Goal: Communication & Community: Ask a question

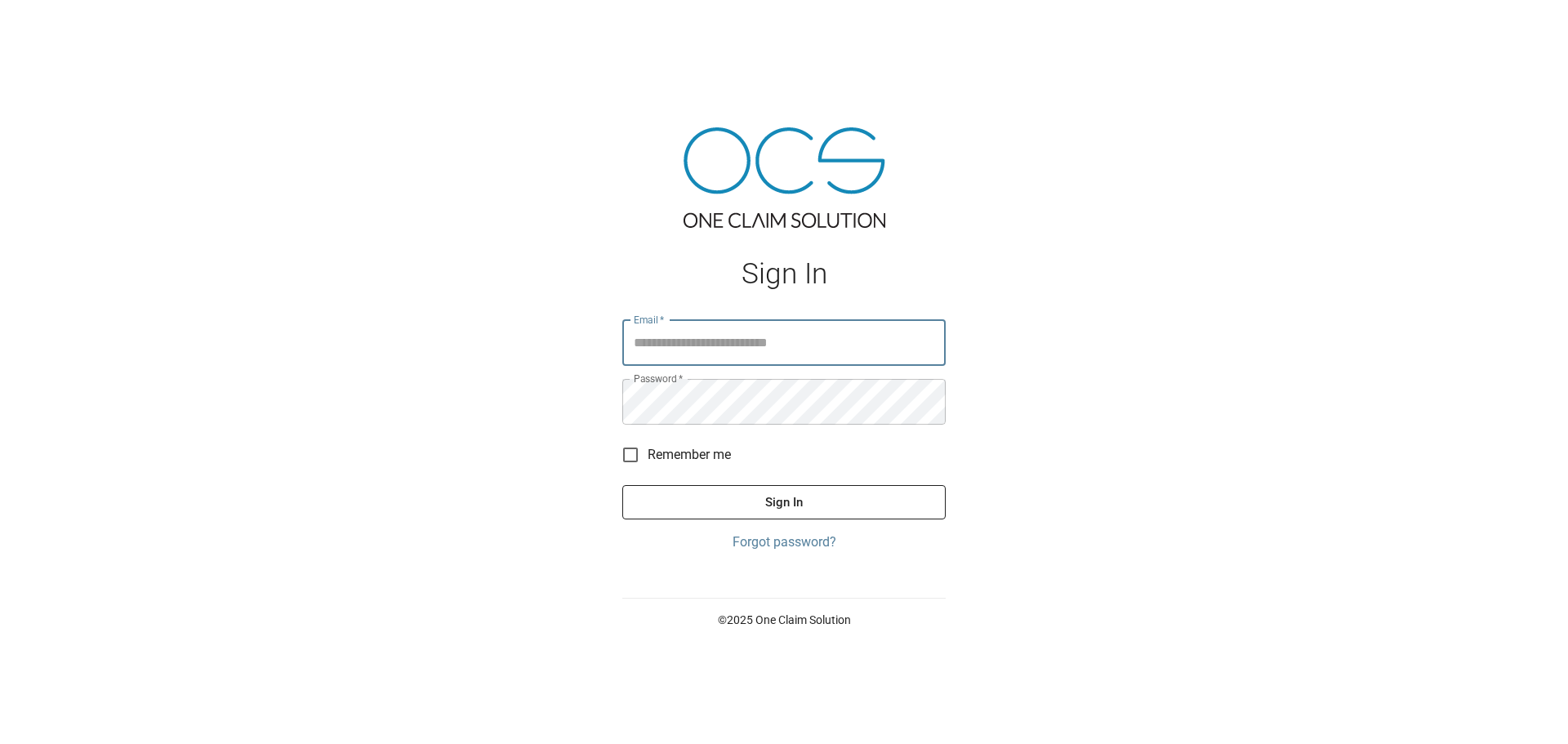
type input "**********"
click at [846, 503] on button "Sign In" at bounding box center [784, 502] width 323 height 34
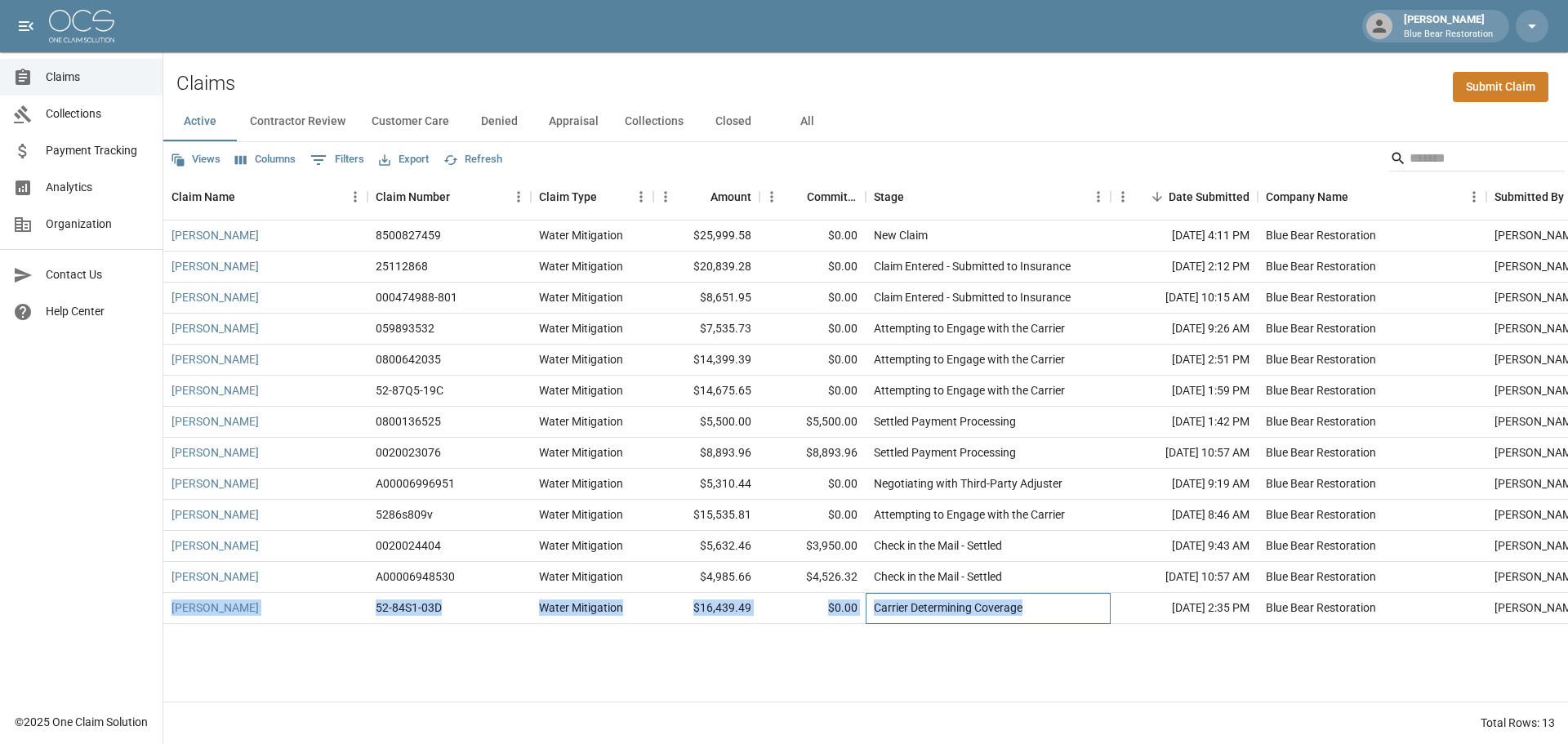
drag, startPoint x: 1078, startPoint y: 615, endPoint x: 170, endPoint y: 611, distance: 908.0
click at [170, 611] on div "[PERSON_NAME] 52-84S1-03D Water Mitigation $16,439.49 $0.00 Carrier Determining…" at bounding box center [927, 609] width 1528 height 31
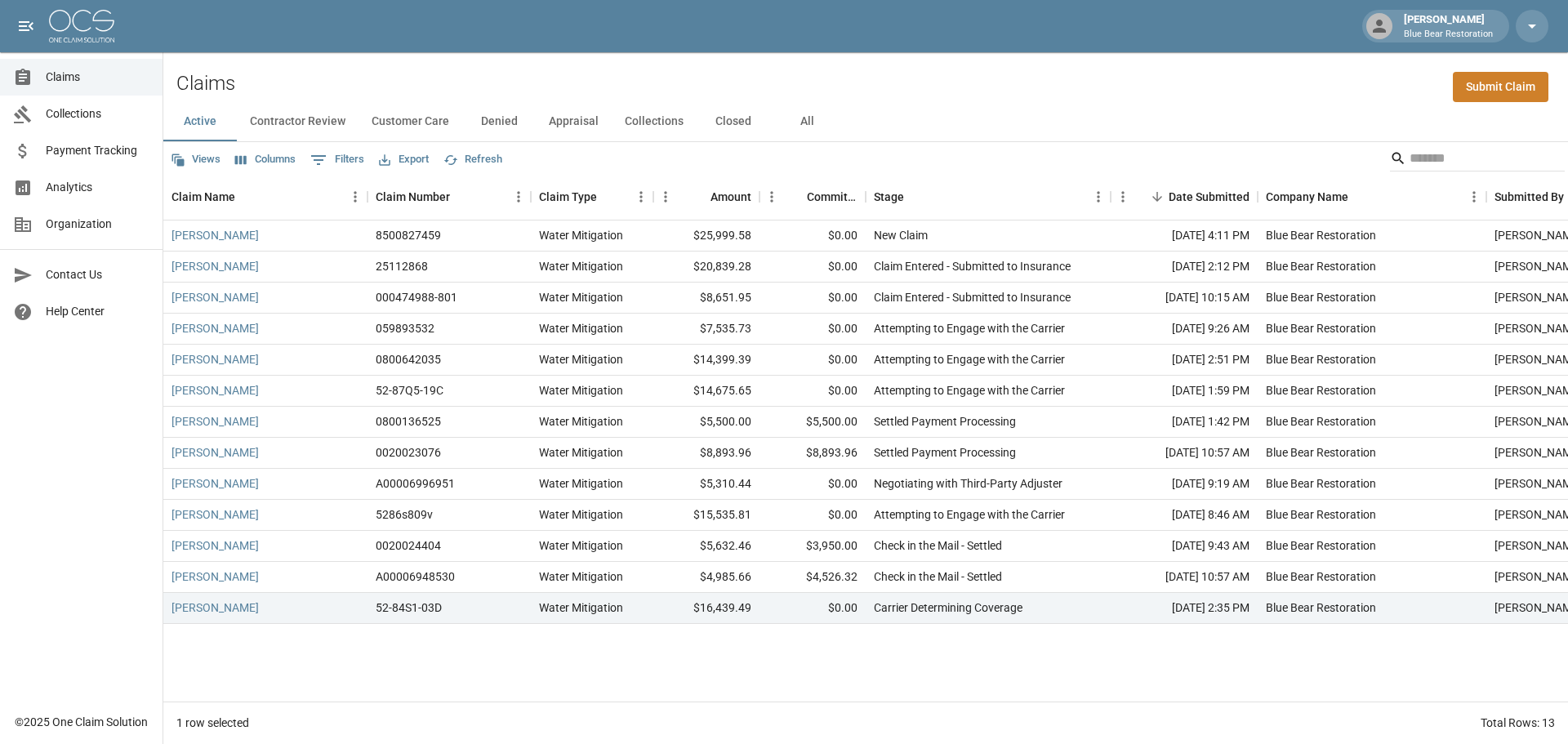
click at [449, 647] on div "[PERSON_NAME] 8500827459 Water Mitigation $25,999.58 $0.00 New Claim [DATE] 4:1…" at bounding box center [927, 461] width 1528 height 481
drag, startPoint x: 1113, startPoint y: 267, endPoint x: 1090, endPoint y: 268, distance: 23.0
click at [1090, 268] on div "[PERSON_NAME] 25112868 Water Mitigation $20,839.28 $0.00 Claim Entered - Submit…" at bounding box center [927, 268] width 1528 height 31
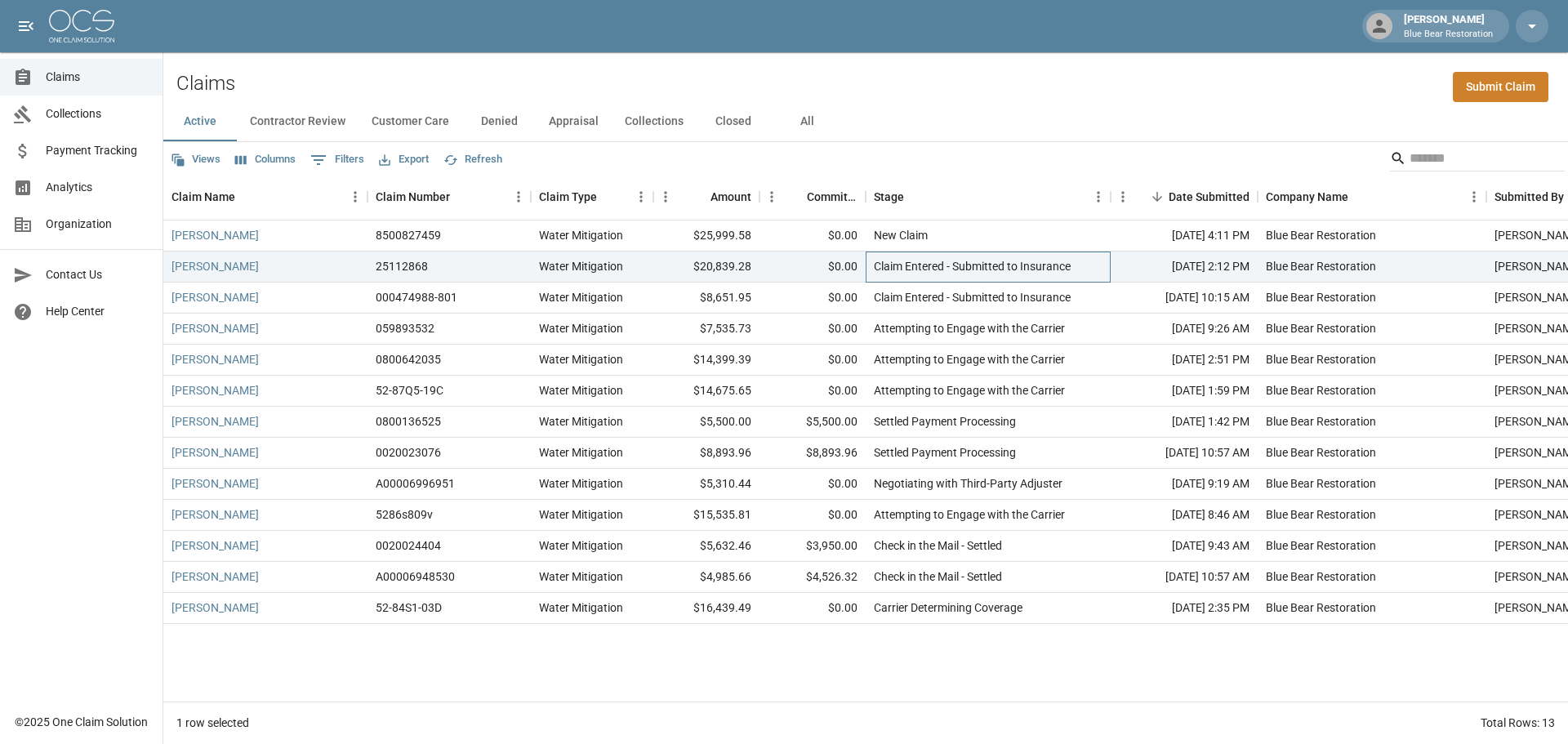
click at [1090, 268] on div "Claim Entered - Submitted to Insurance" at bounding box center [989, 268] width 245 height 31
click at [313, 124] on button "Contractor Review" at bounding box center [298, 122] width 122 height 39
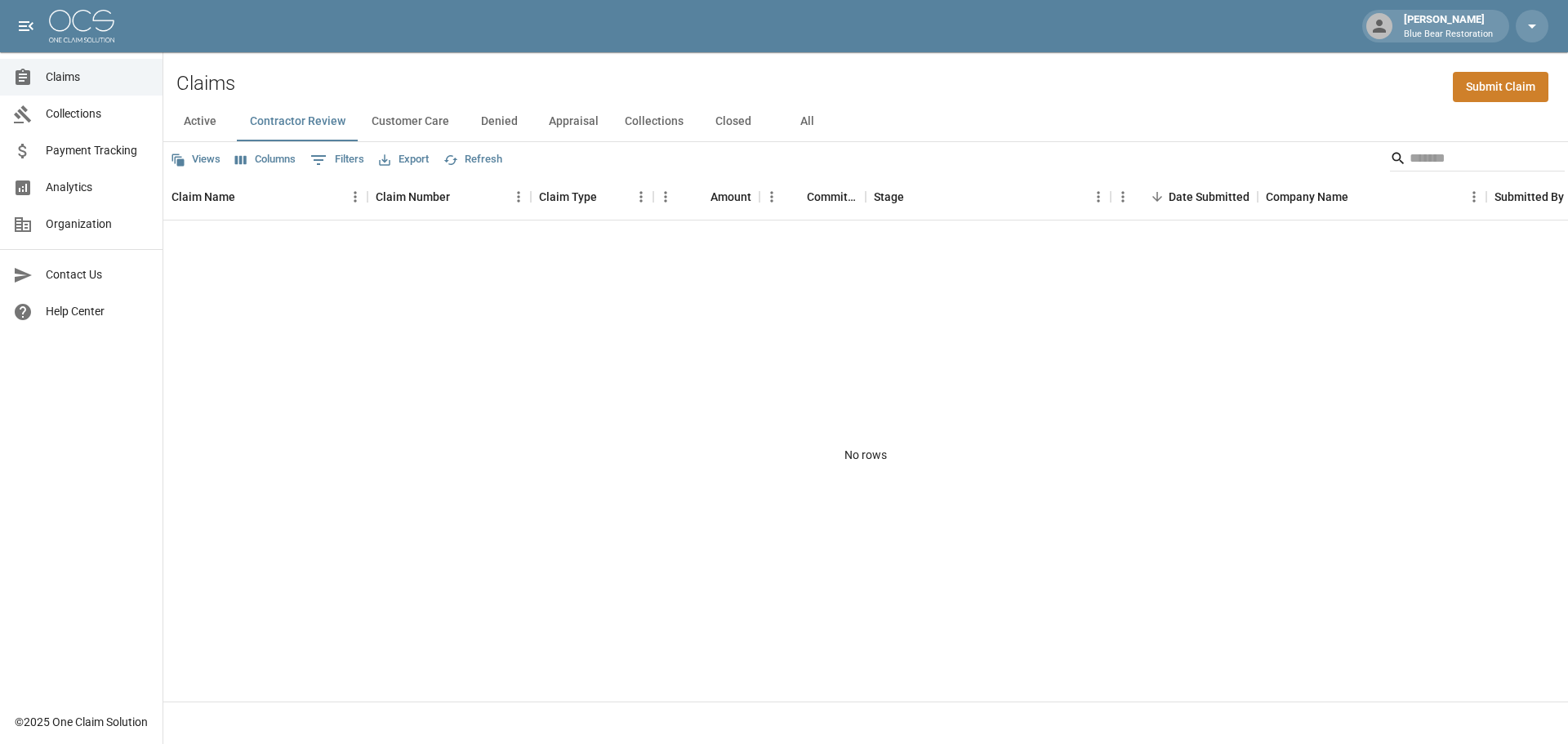
click at [400, 117] on button "Customer Care" at bounding box center [411, 122] width 104 height 39
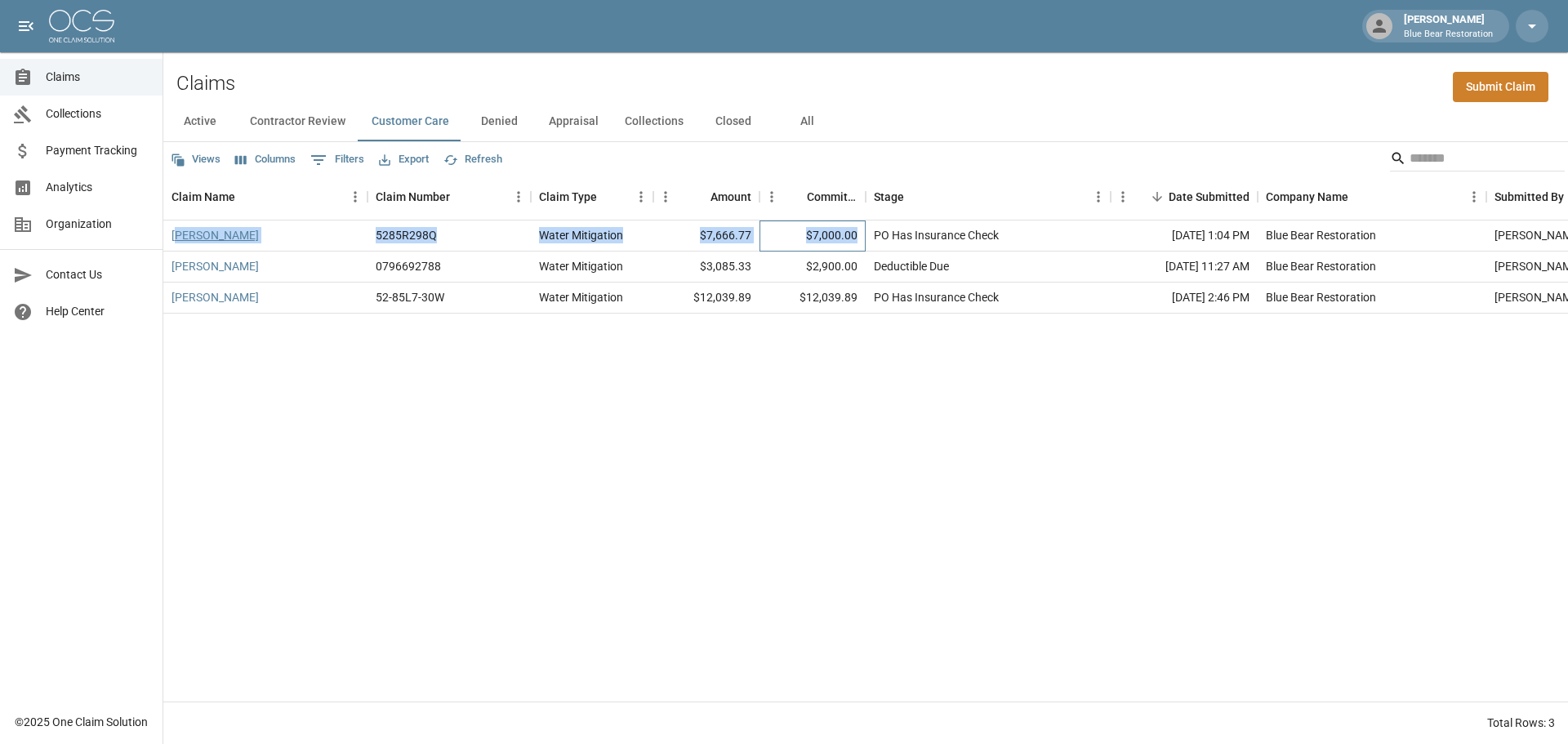
drag, startPoint x: 861, startPoint y: 234, endPoint x: 178, endPoint y: 235, distance: 683.0
click at [178, 235] on div "[PERSON_NAME] 5285R298Q Water Mitigation $7,666.77 $7,000.00 PO Has Insurance C…" at bounding box center [927, 236] width 1528 height 31
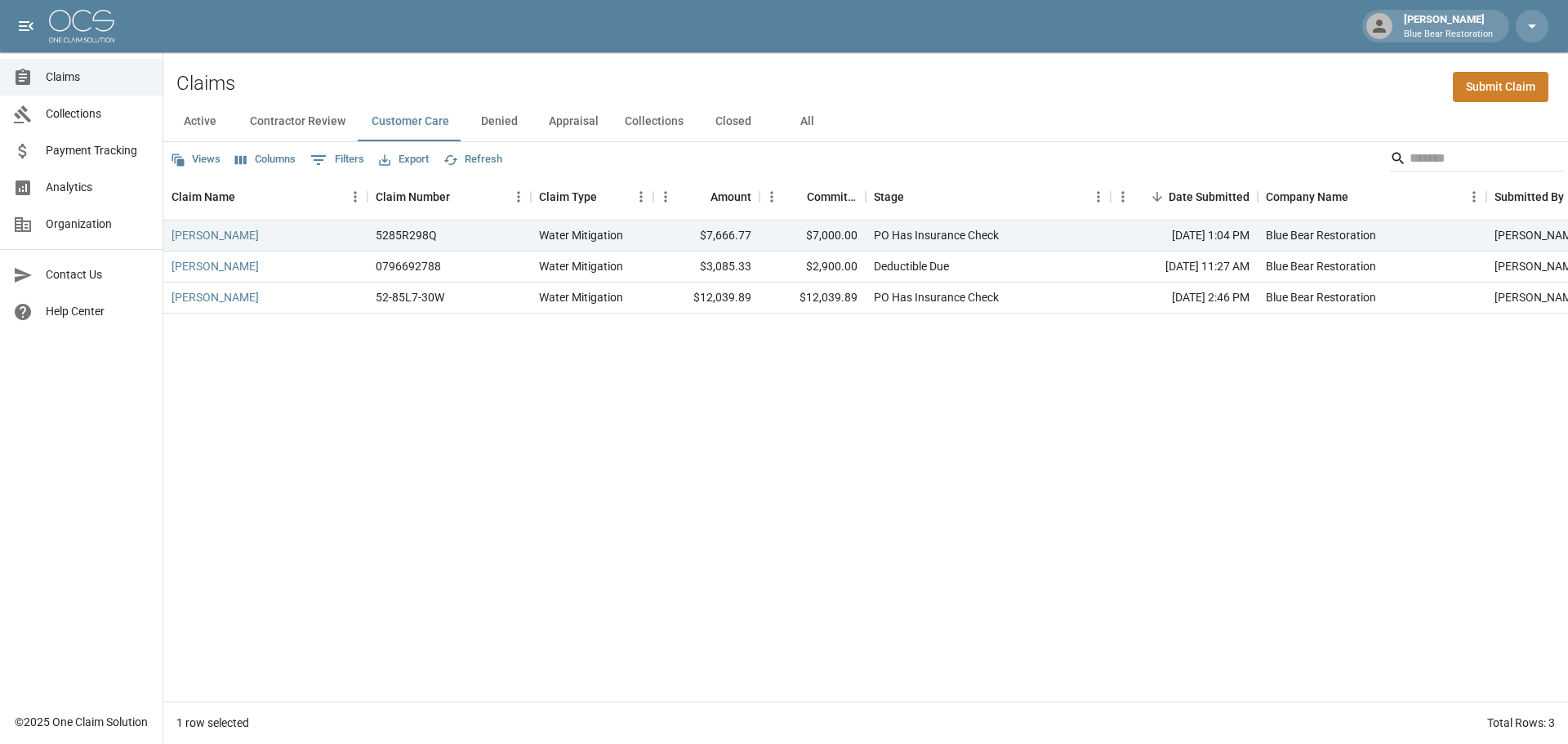
click at [559, 458] on div "[PERSON_NAME] 5285R298Q Water Mitigation $7,666.77 $7,000.00 PO Has Insurance C…" at bounding box center [927, 461] width 1528 height 481
click at [489, 118] on button "Denied" at bounding box center [499, 122] width 74 height 39
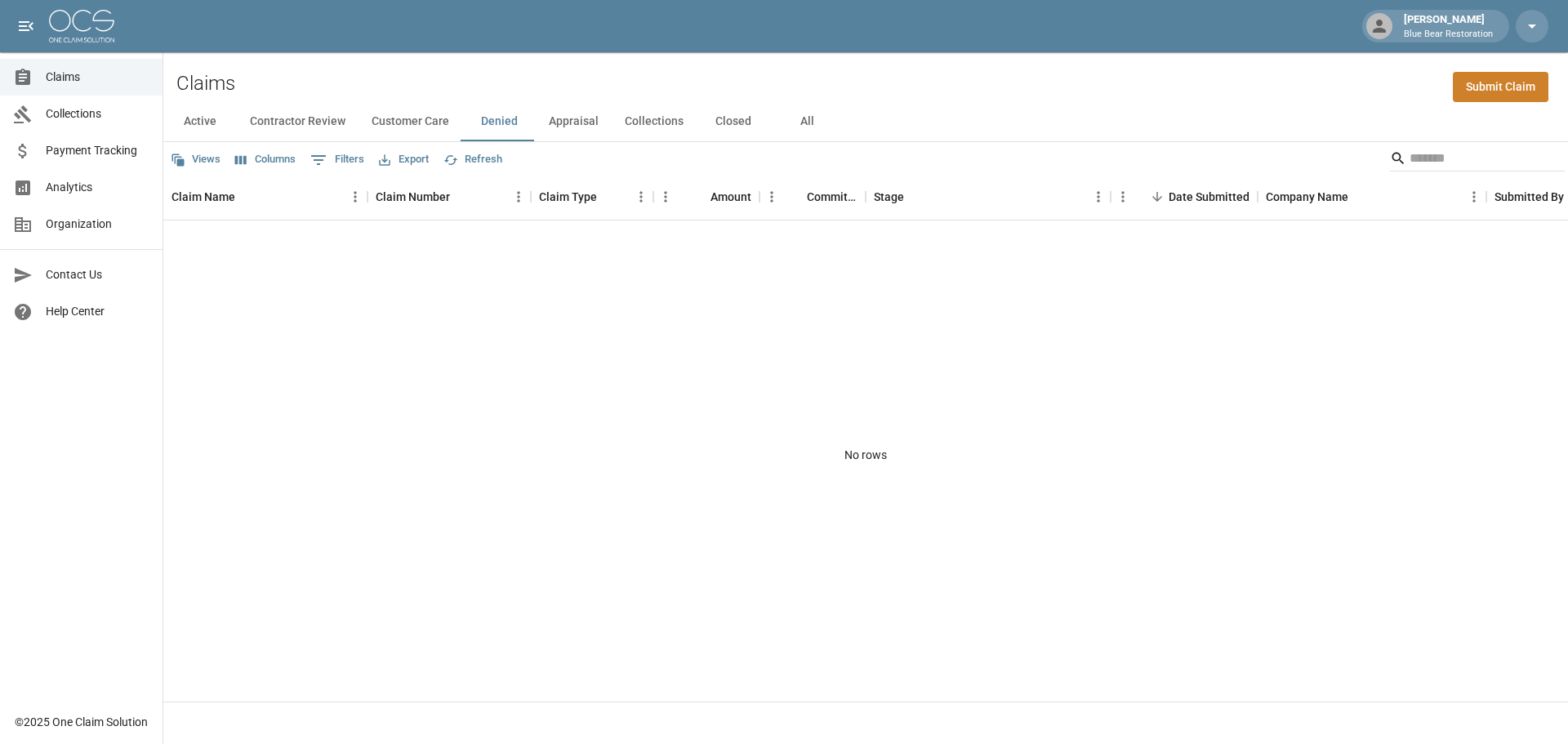
click at [576, 127] on button "Appraisal" at bounding box center [574, 122] width 76 height 39
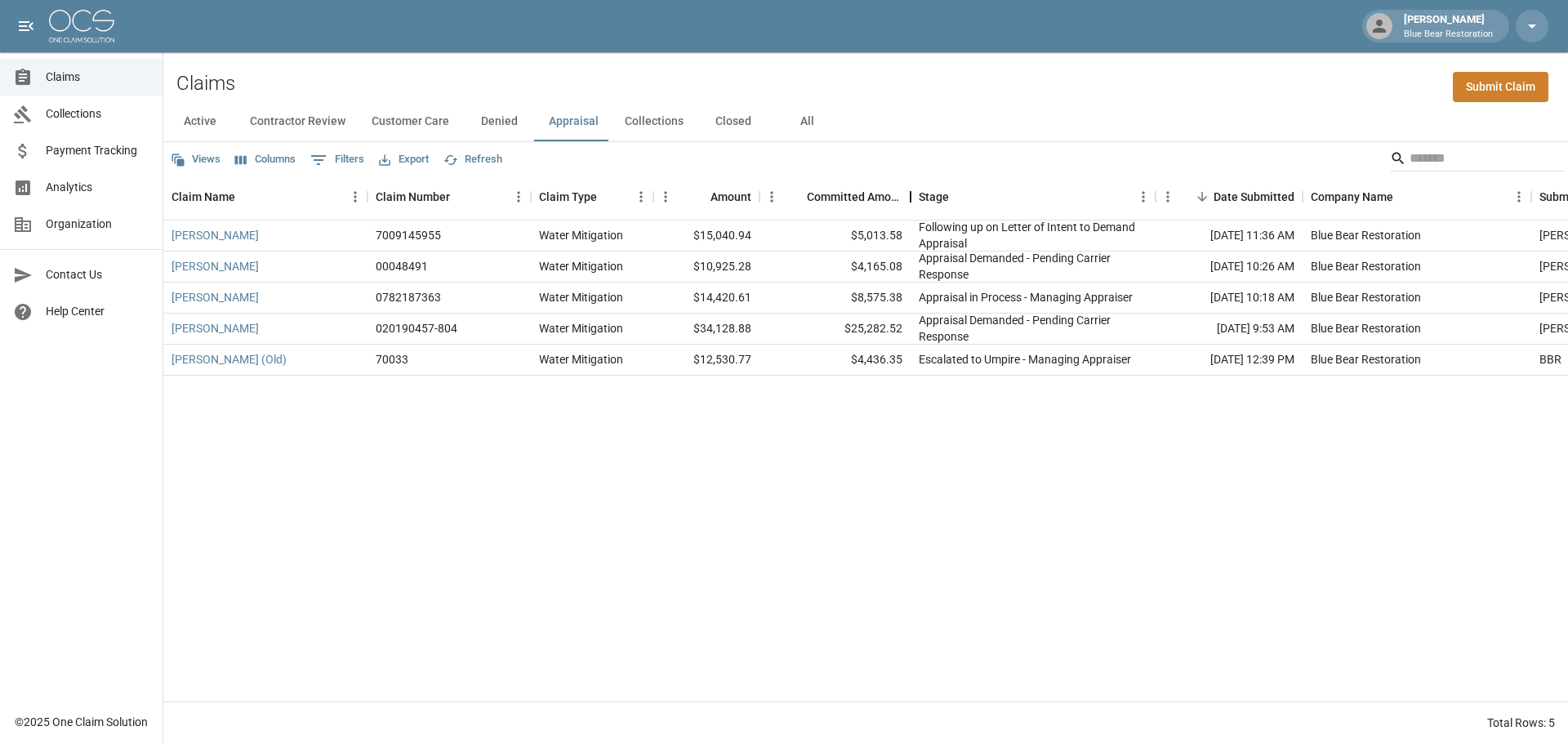
drag, startPoint x: 867, startPoint y: 196, endPoint x: 912, endPoint y: 199, distance: 45.1
click at [912, 199] on div "Committed Amount" at bounding box center [910, 197] width 20 height 46
click at [651, 123] on button "Collections" at bounding box center [654, 122] width 85 height 39
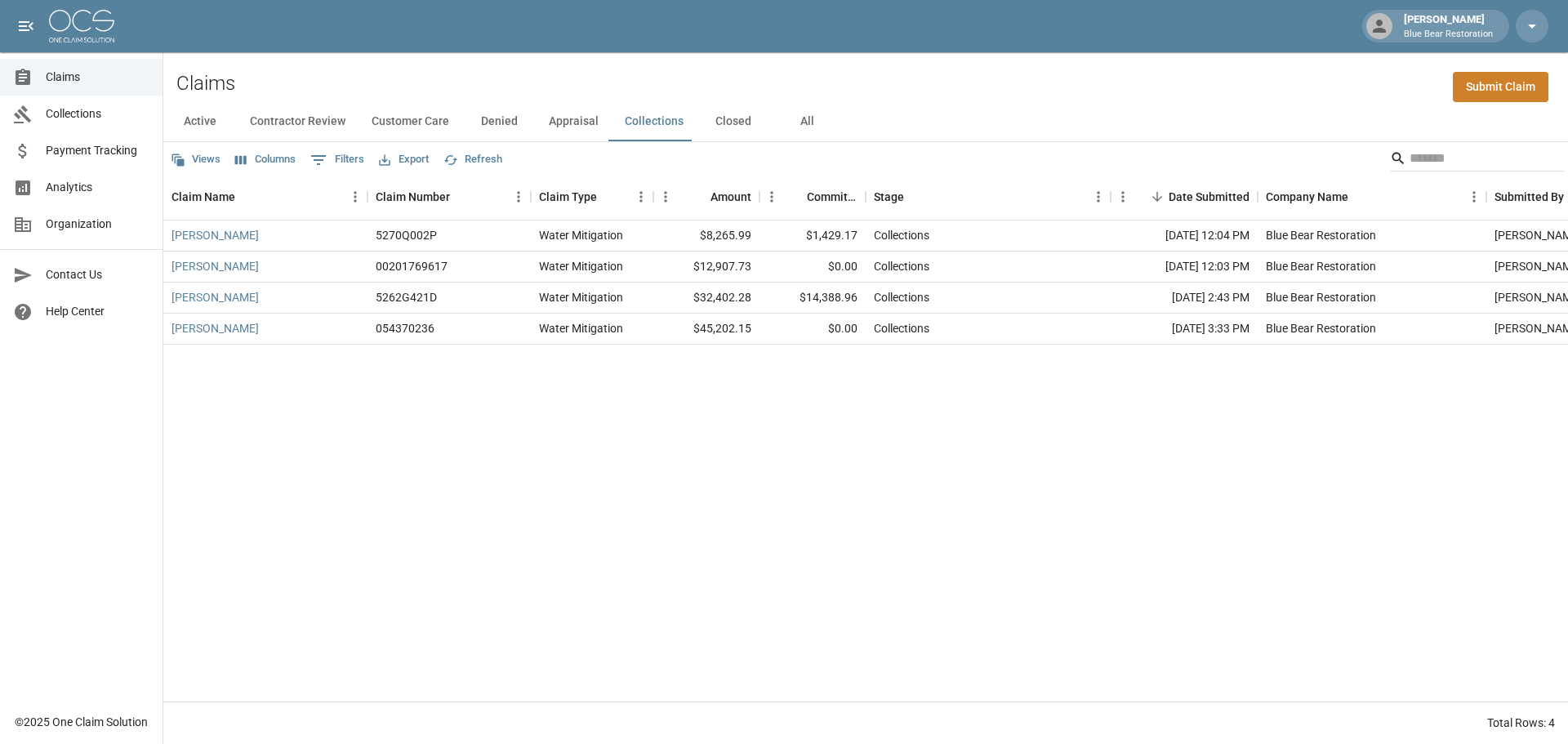
click at [727, 116] on button "Closed" at bounding box center [733, 122] width 74 height 39
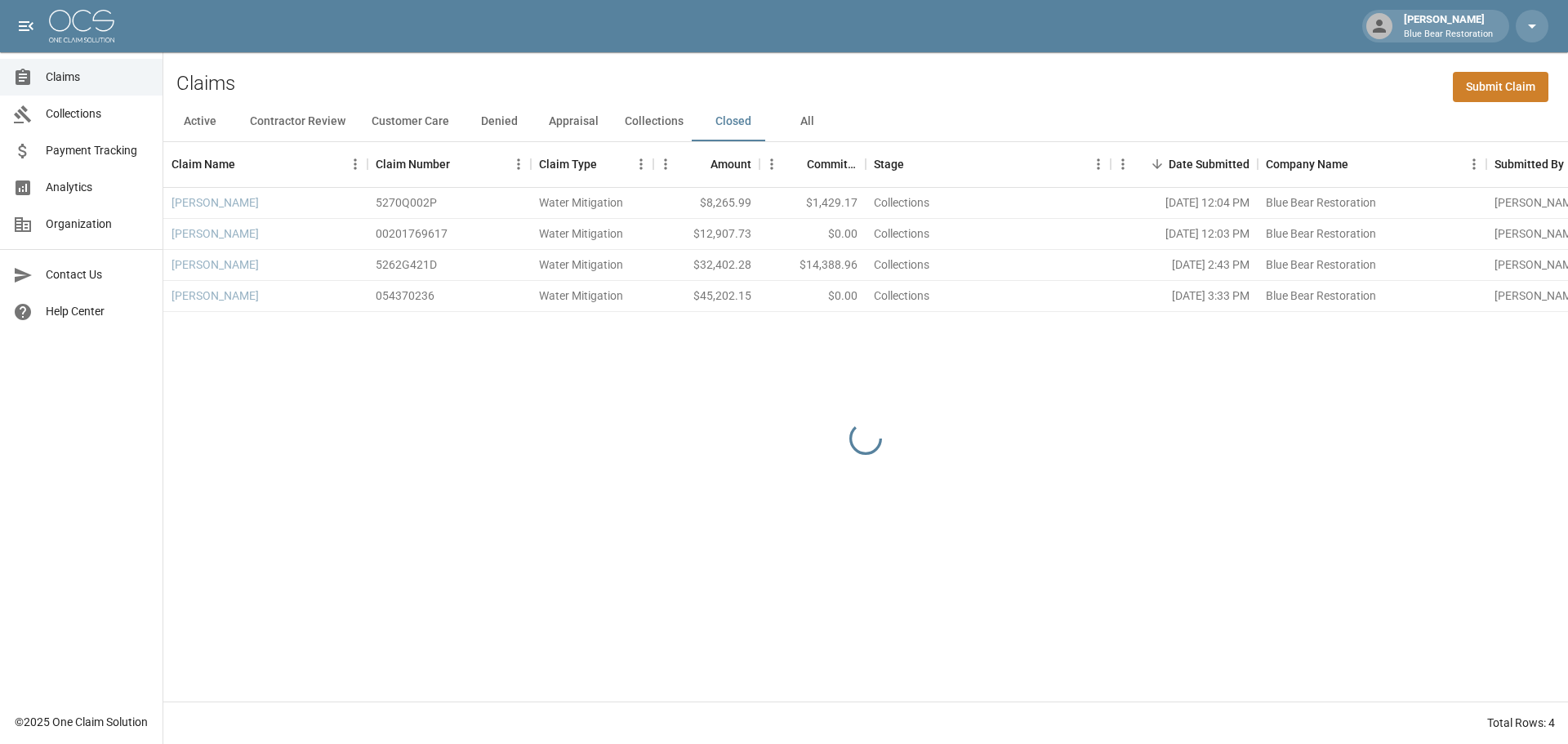
click at [194, 125] on button "Active" at bounding box center [200, 122] width 74 height 39
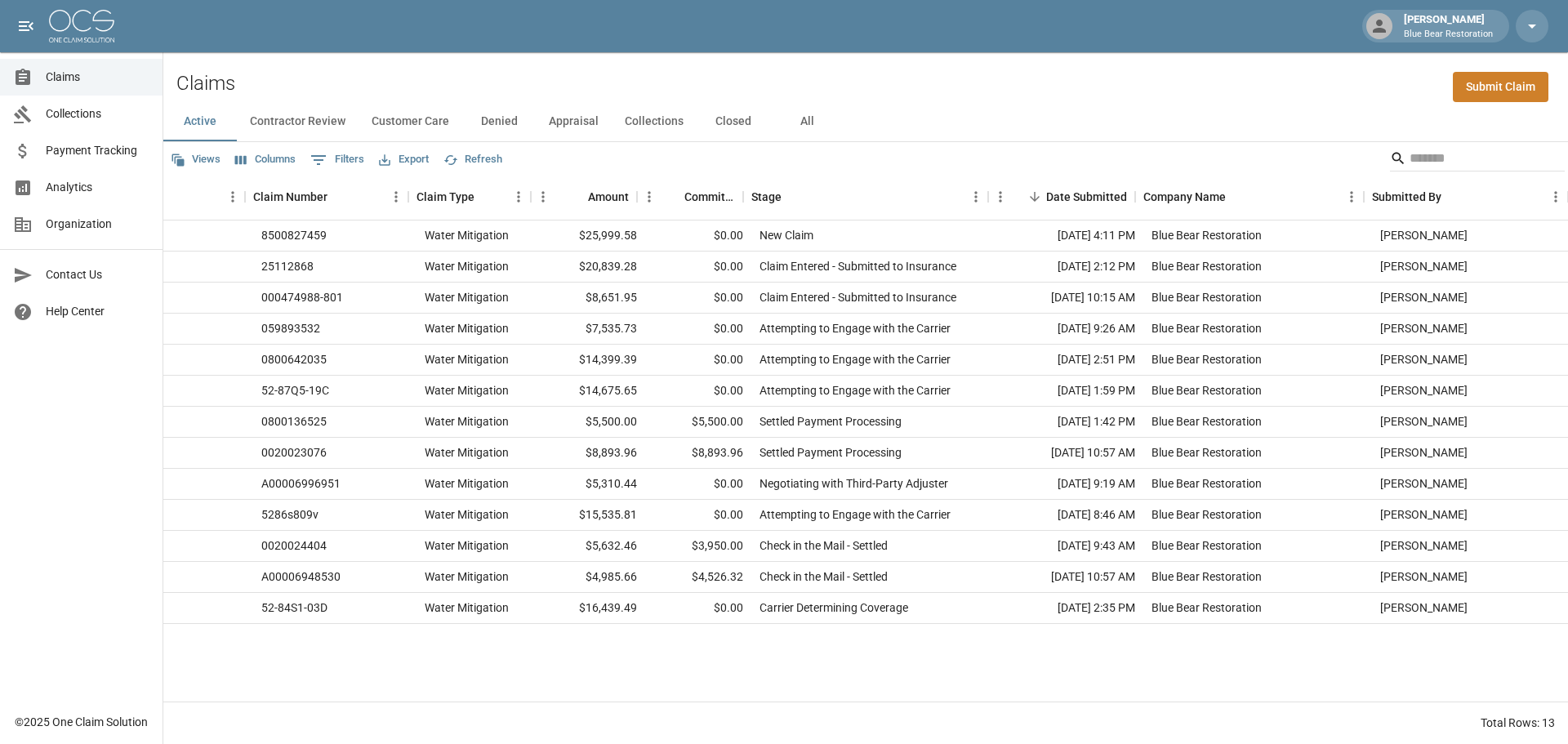
scroll to position [0, 122]
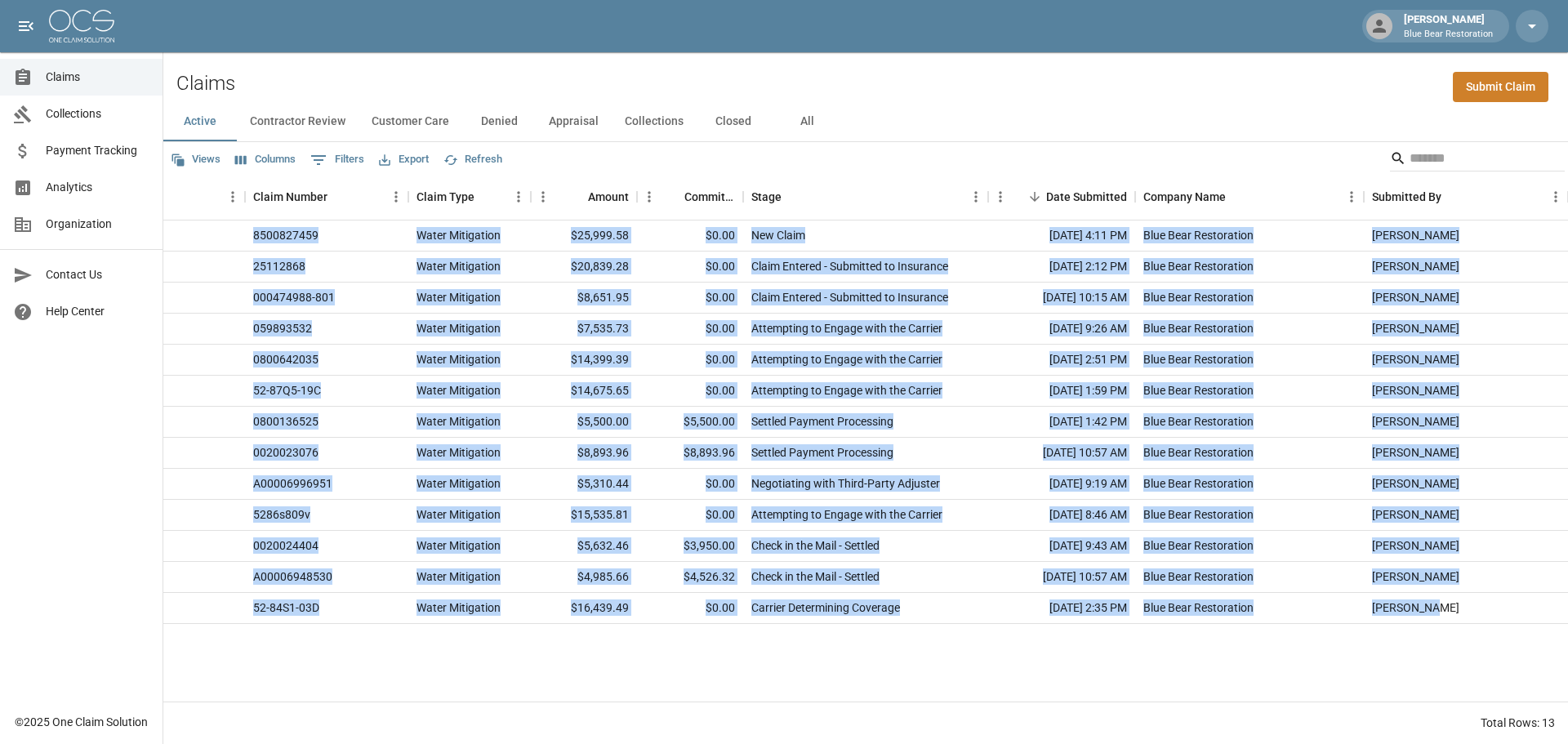
drag, startPoint x: 1539, startPoint y: 649, endPoint x: 1445, endPoint y: 618, distance: 99.0
click at [1445, 618] on div "[PERSON_NAME] 8500827459 Water Mitigation $25,999.58 $0.00 New Claim [DATE] 4:1…" at bounding box center [805, 461] width 1528 height 481
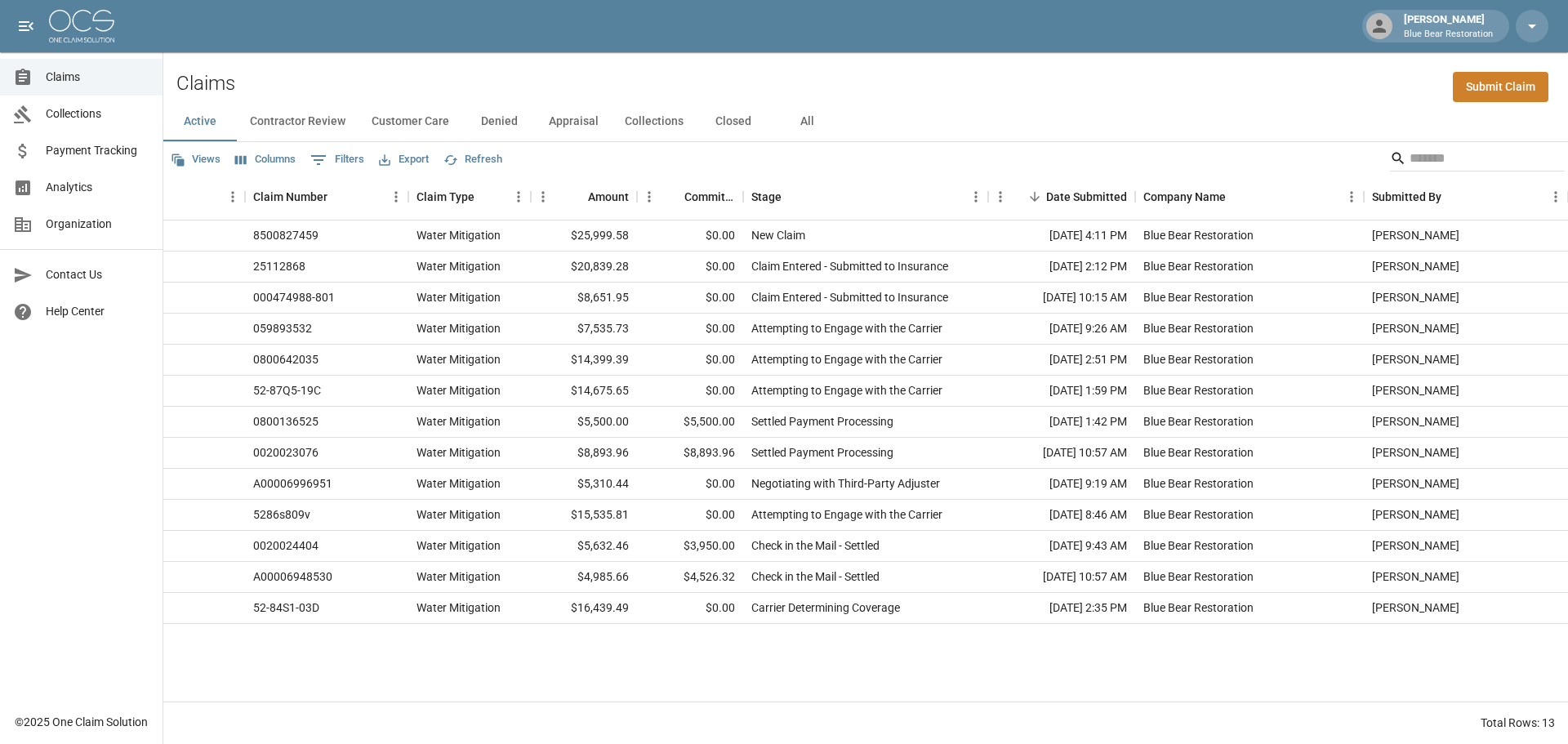
click at [1446, 635] on div "[PERSON_NAME] 8500827459 Water Mitigation $25,999.58 $0.00 New Claim [DATE] 4:1…" at bounding box center [805, 461] width 1528 height 481
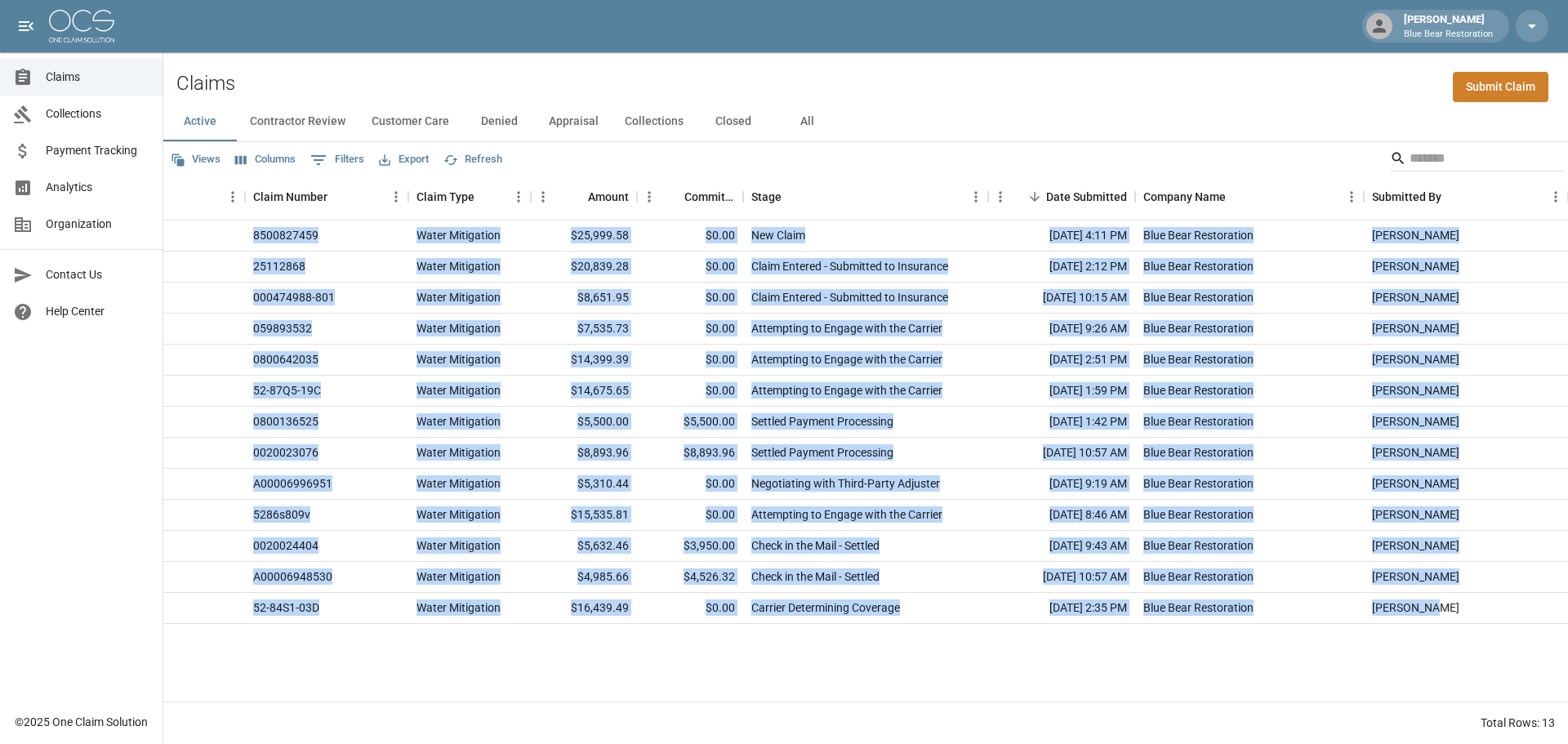
drag, startPoint x: 1493, startPoint y: 656, endPoint x: 1435, endPoint y: 615, distance: 71.0
click at [1435, 615] on div "[PERSON_NAME] 8500827459 Water Mitigation $25,999.58 $0.00 New Claim [DATE] 4:1…" at bounding box center [805, 461] width 1528 height 481
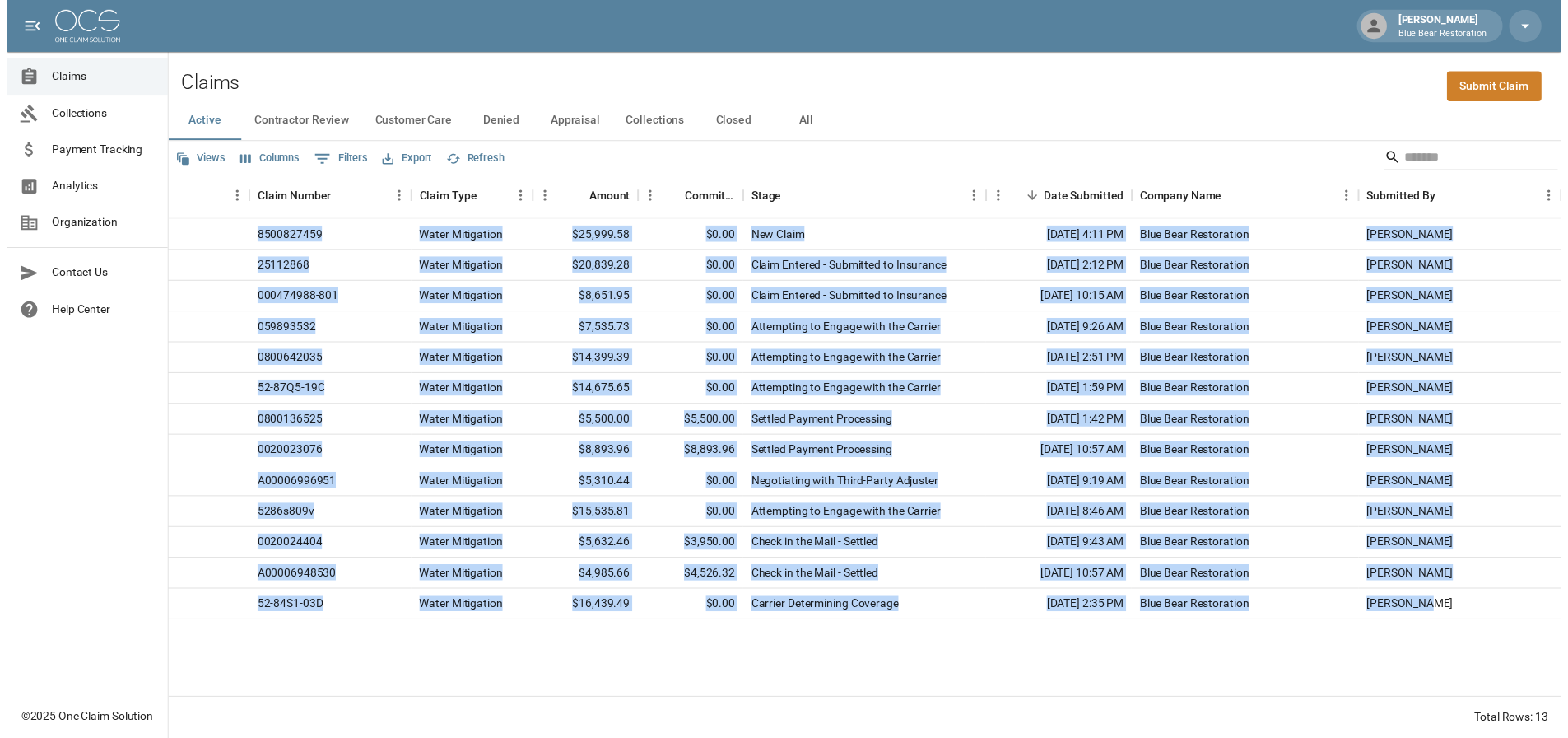
scroll to position [0, 0]
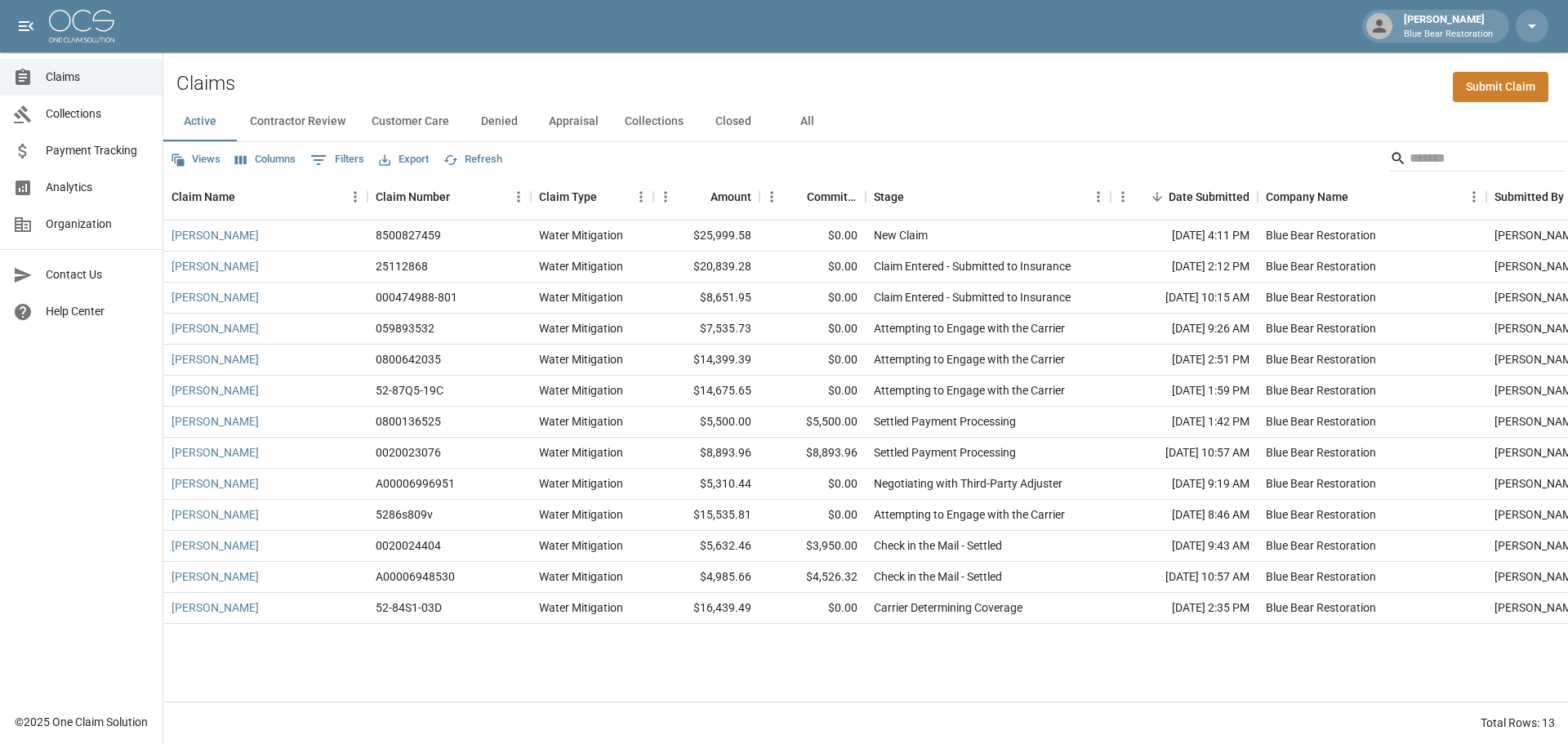
click at [659, 657] on div "[PERSON_NAME] 8500827459 Water Mitigation $25,999.58 $0.00 New Claim [DATE] 4:1…" at bounding box center [927, 461] width 1528 height 481
click at [783, 233] on div "$0.00" at bounding box center [812, 236] width 106 height 31
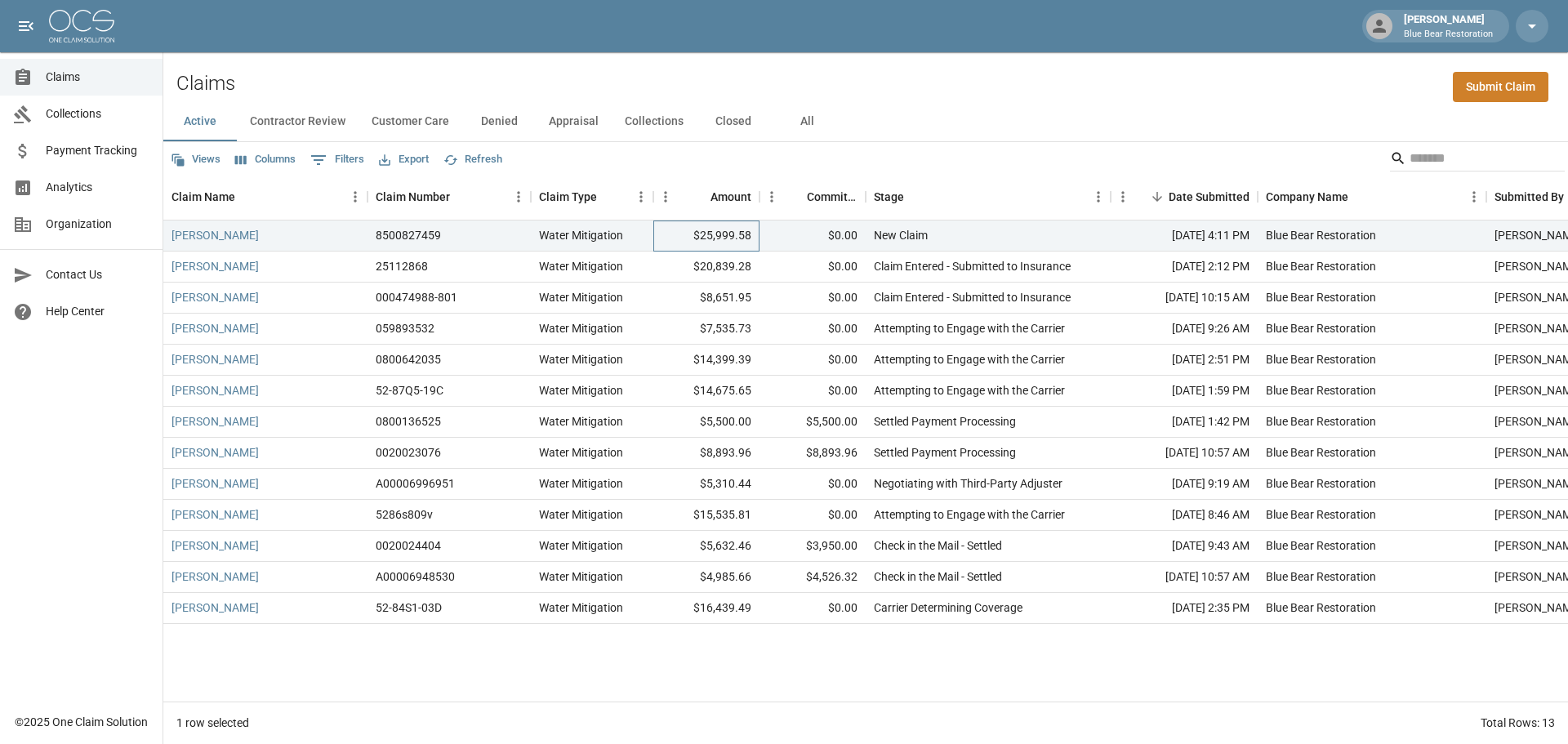
click at [669, 239] on div "$25,999.58" at bounding box center [707, 236] width 106 height 31
click at [530, 242] on div "8500827459" at bounding box center [449, 236] width 164 height 31
click at [595, 249] on div "Water Mitigation" at bounding box center [592, 236] width 122 height 31
click at [297, 238] on div "[PERSON_NAME]" at bounding box center [266, 236] width 204 height 31
click at [508, 239] on div "8500827459" at bounding box center [449, 236] width 164 height 31
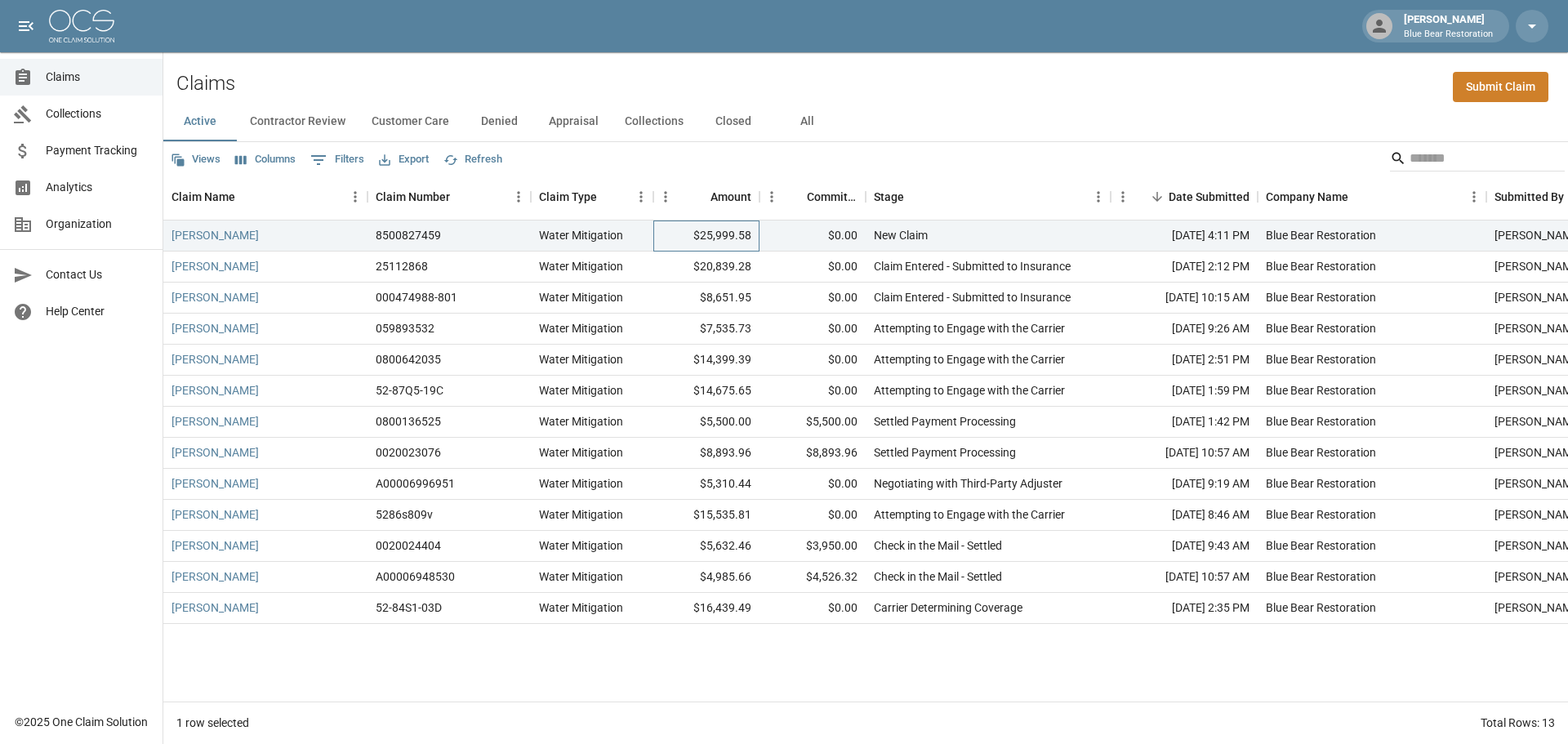
click at [654, 248] on div "$25,999.58" at bounding box center [707, 236] width 106 height 31
drag, startPoint x: 795, startPoint y: 233, endPoint x: 733, endPoint y: 259, distance: 67.2
click at [710, 268] on div "[PERSON_NAME] 8500827459 Water Mitigation $25,999.58 $0.00 New Claim [DATE] 4:1…" at bounding box center [927, 422] width 1528 height 404
click at [785, 265] on div "$0.00" at bounding box center [812, 268] width 106 height 31
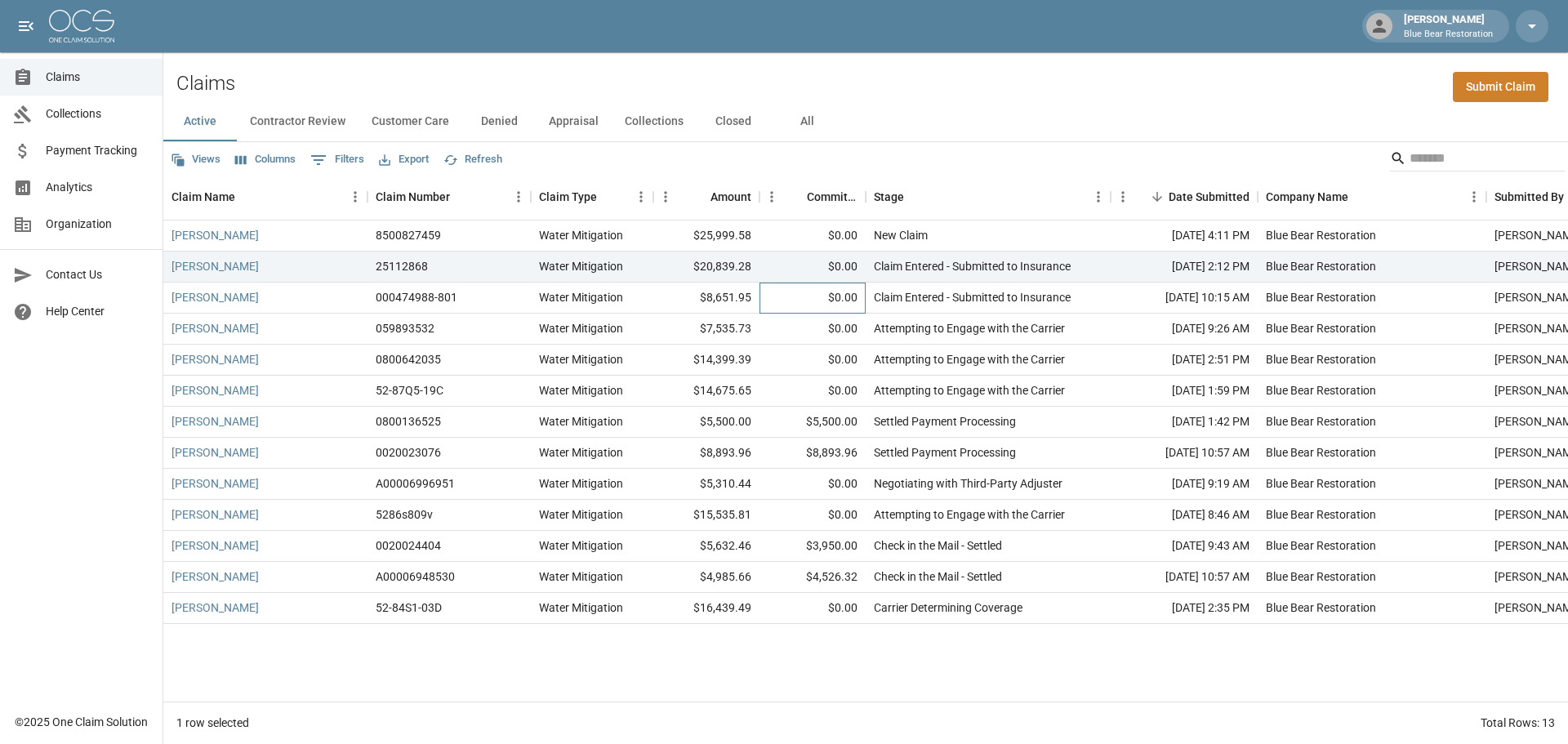
click at [785, 297] on div "$0.00" at bounding box center [812, 298] width 106 height 31
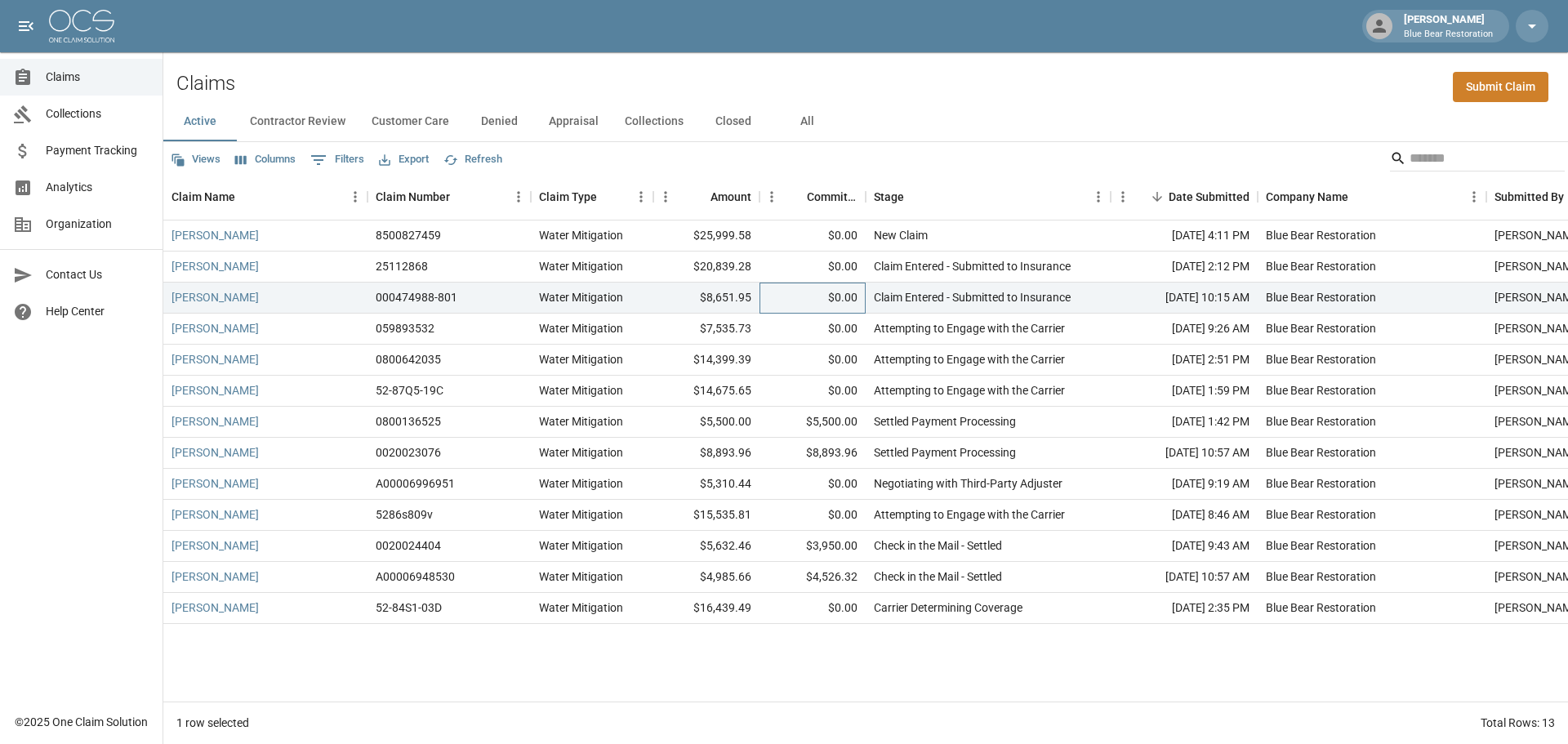
drag, startPoint x: 805, startPoint y: 301, endPoint x: 282, endPoint y: 234, distance: 527.3
click at [282, 234] on div "[PERSON_NAME] 8500827459 Water Mitigation $25,999.58 $0.00 New Claim [DATE] 4:1…" at bounding box center [927, 422] width 1528 height 404
click at [282, 233] on div "[PERSON_NAME]" at bounding box center [266, 236] width 204 height 31
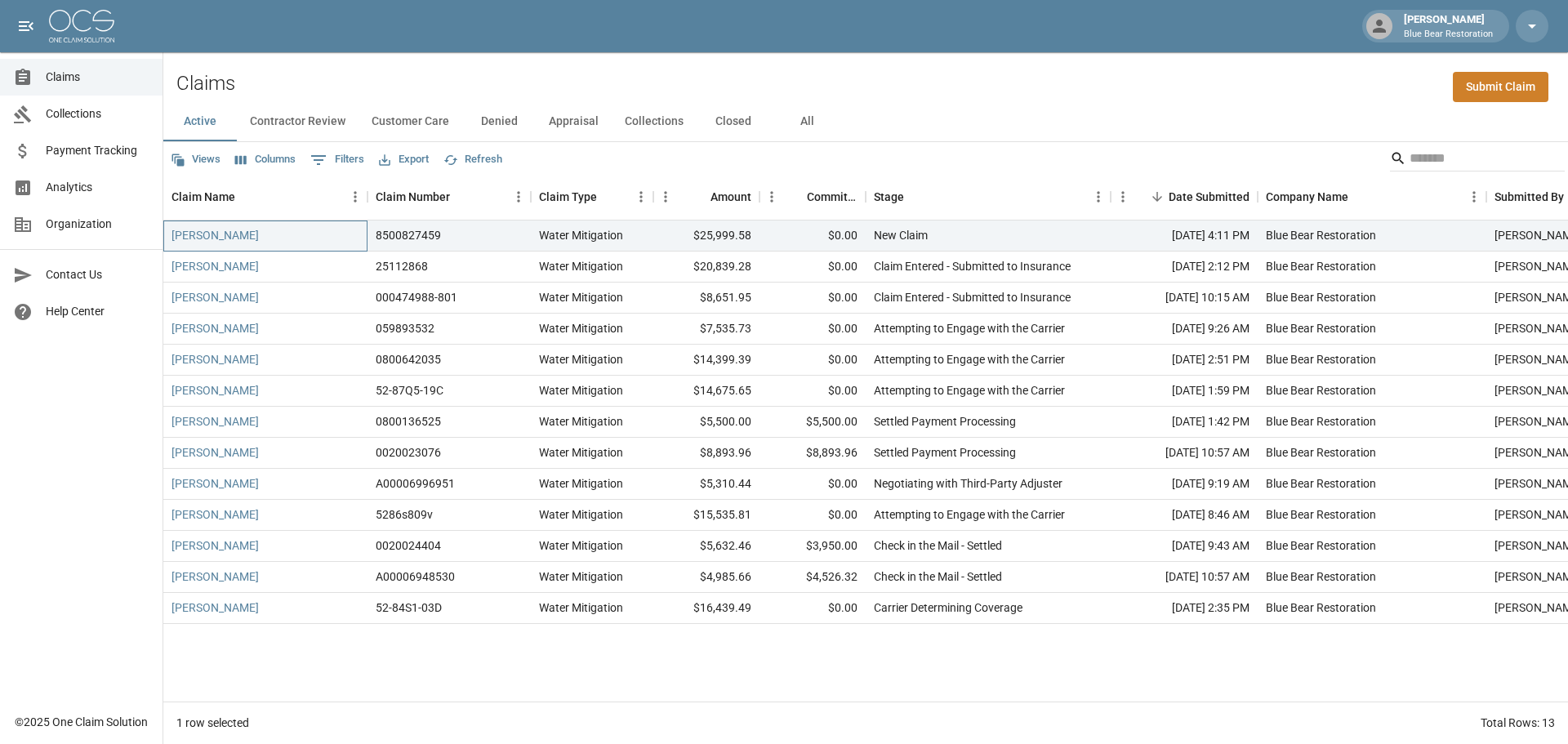
drag, startPoint x: 343, startPoint y: 232, endPoint x: 853, endPoint y: 315, distance: 516.7
click at [853, 315] on div "[PERSON_NAME] 8500827459 Water Mitigation $25,999.58 $0.00 New Claim [DATE] 4:1…" at bounding box center [927, 422] width 1528 height 404
click at [791, 297] on div "$0.00" at bounding box center [812, 298] width 106 height 31
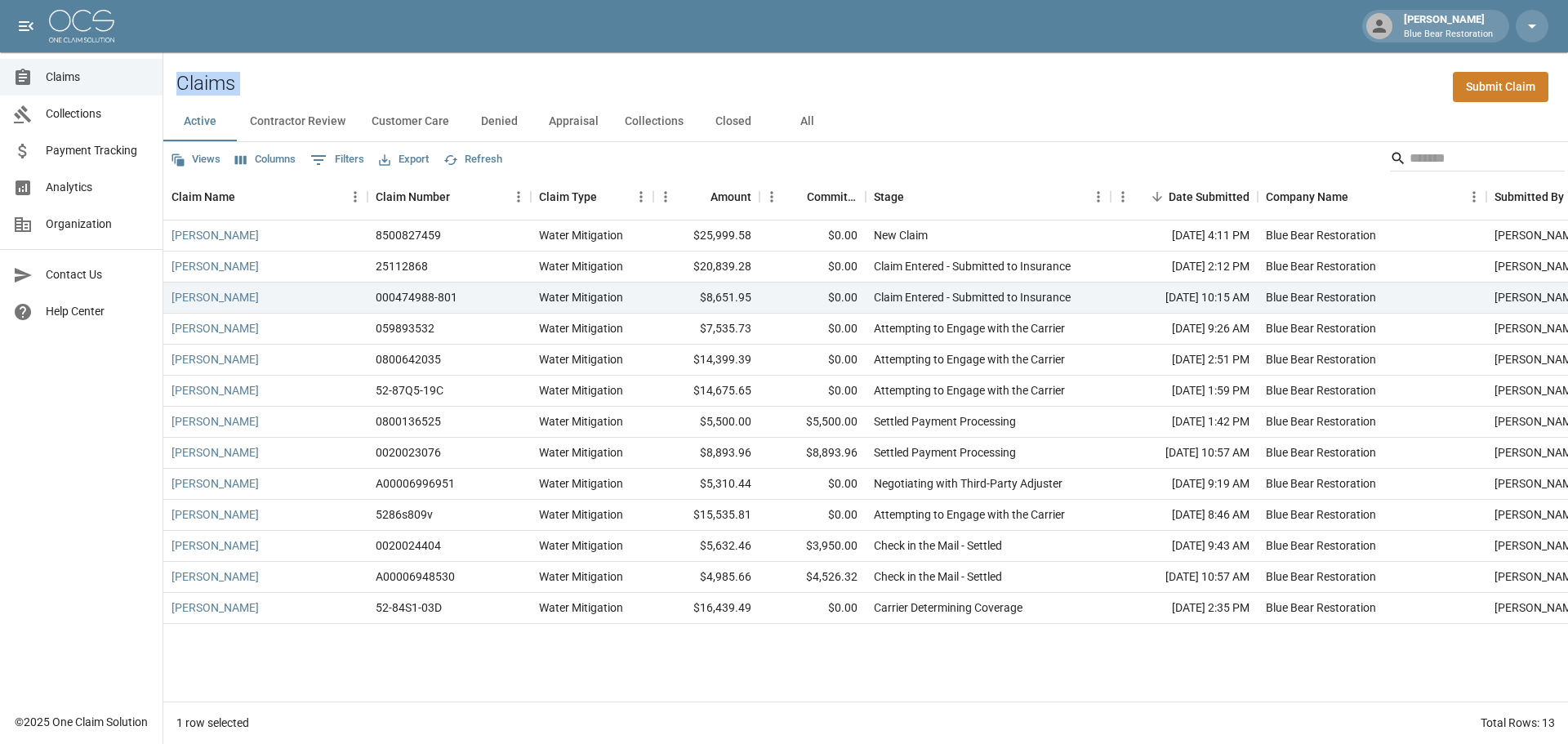
drag, startPoint x: 903, startPoint y: 116, endPoint x: 179, endPoint y: 71, distance: 725.4
click at [179, 71] on div "Claims Submit Claim Active Contractor Review Customer Care Denied Appraisal Col…" at bounding box center [866, 398] width 1405 height 692
click at [181, 56] on div "Claims Submit Claim" at bounding box center [866, 76] width 1405 height 50
drag, startPoint x: 182, startPoint y: 69, endPoint x: 870, endPoint y: 136, distance: 691.3
click at [870, 136] on div "Claims Submit Claim Active Contractor Review Customer Care Denied Appraisal Col…" at bounding box center [866, 398] width 1405 height 692
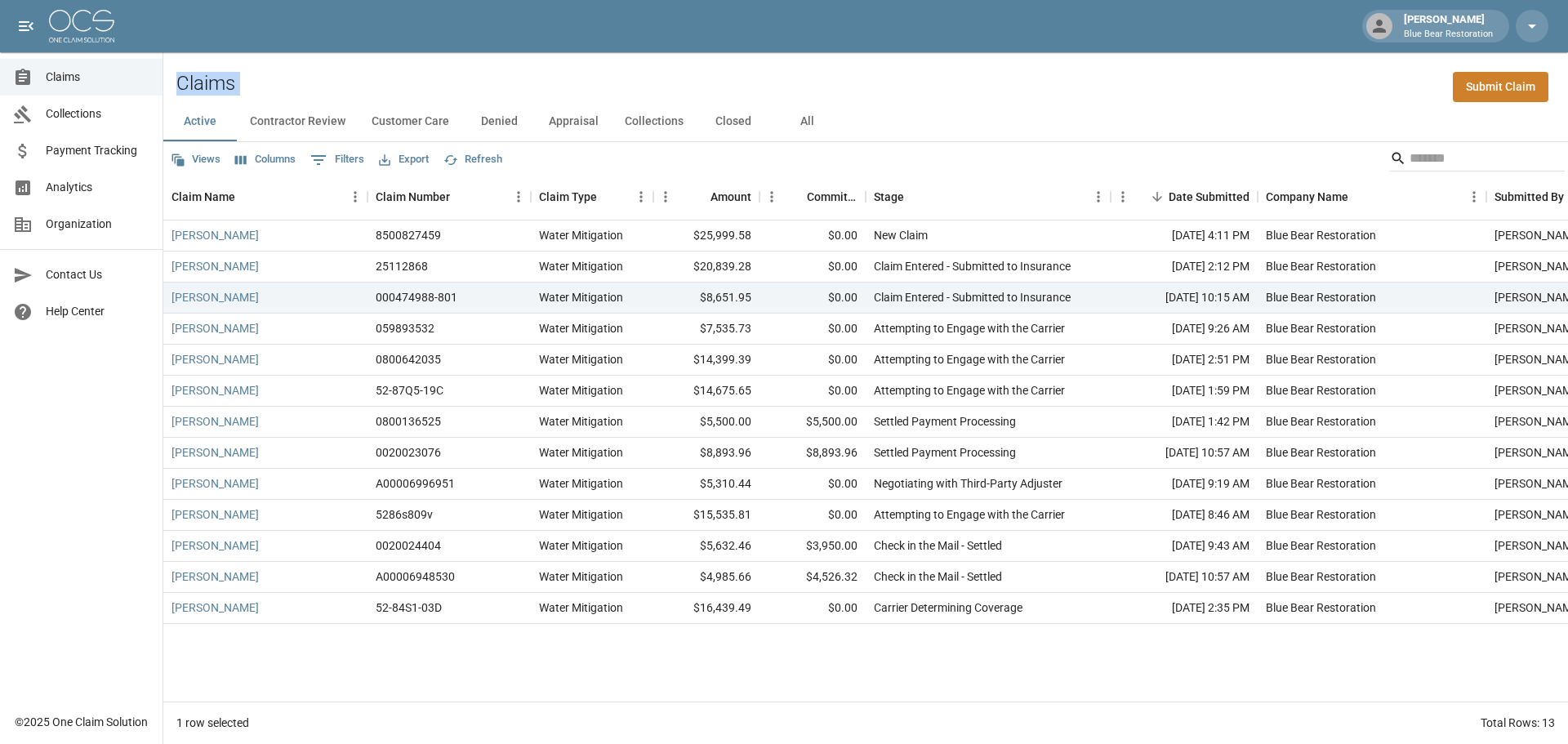
click at [447, 117] on button "Customer Care" at bounding box center [411, 122] width 104 height 39
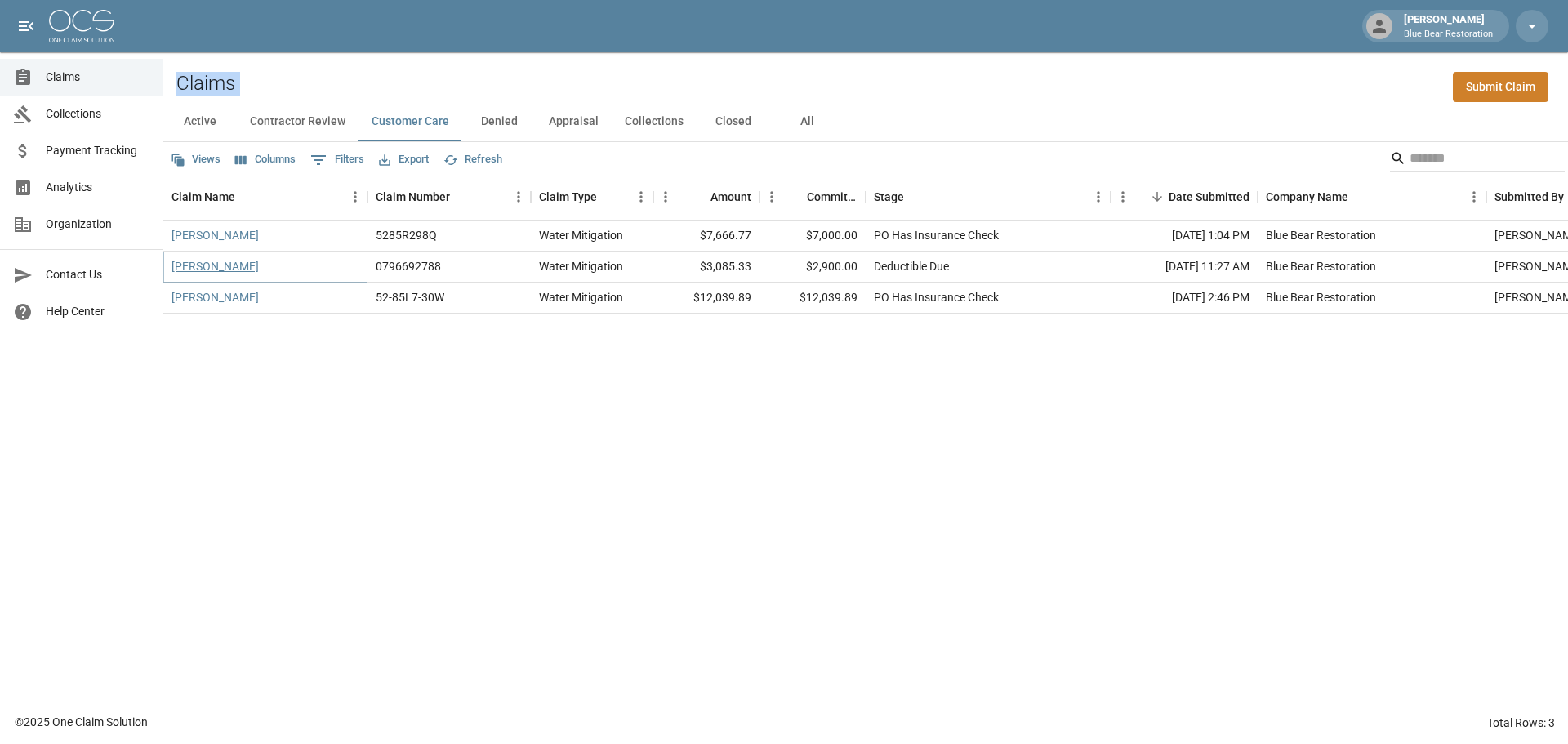
click at [217, 270] on link "[PERSON_NAME]" at bounding box center [215, 266] width 87 height 17
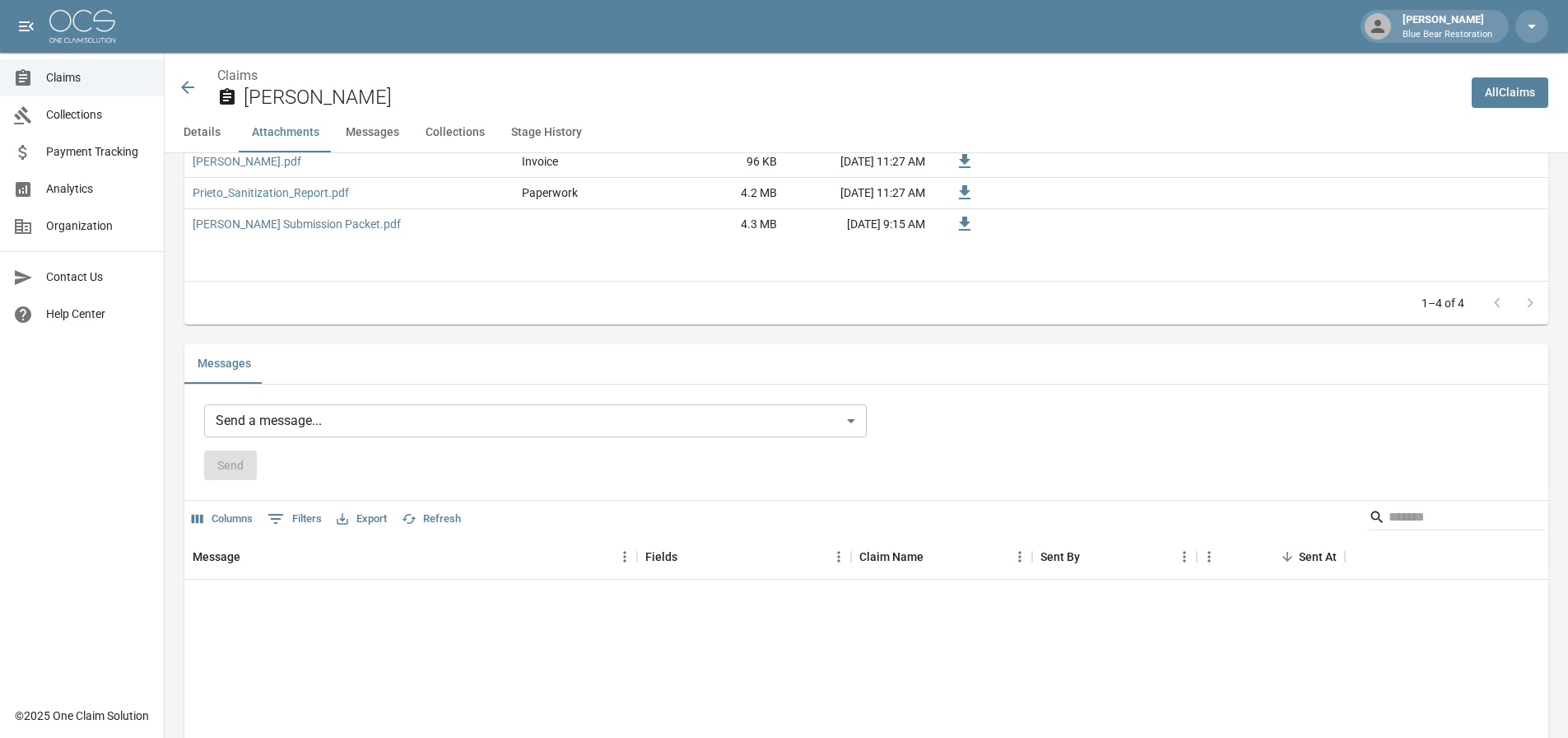
scroll to position [1153, 0]
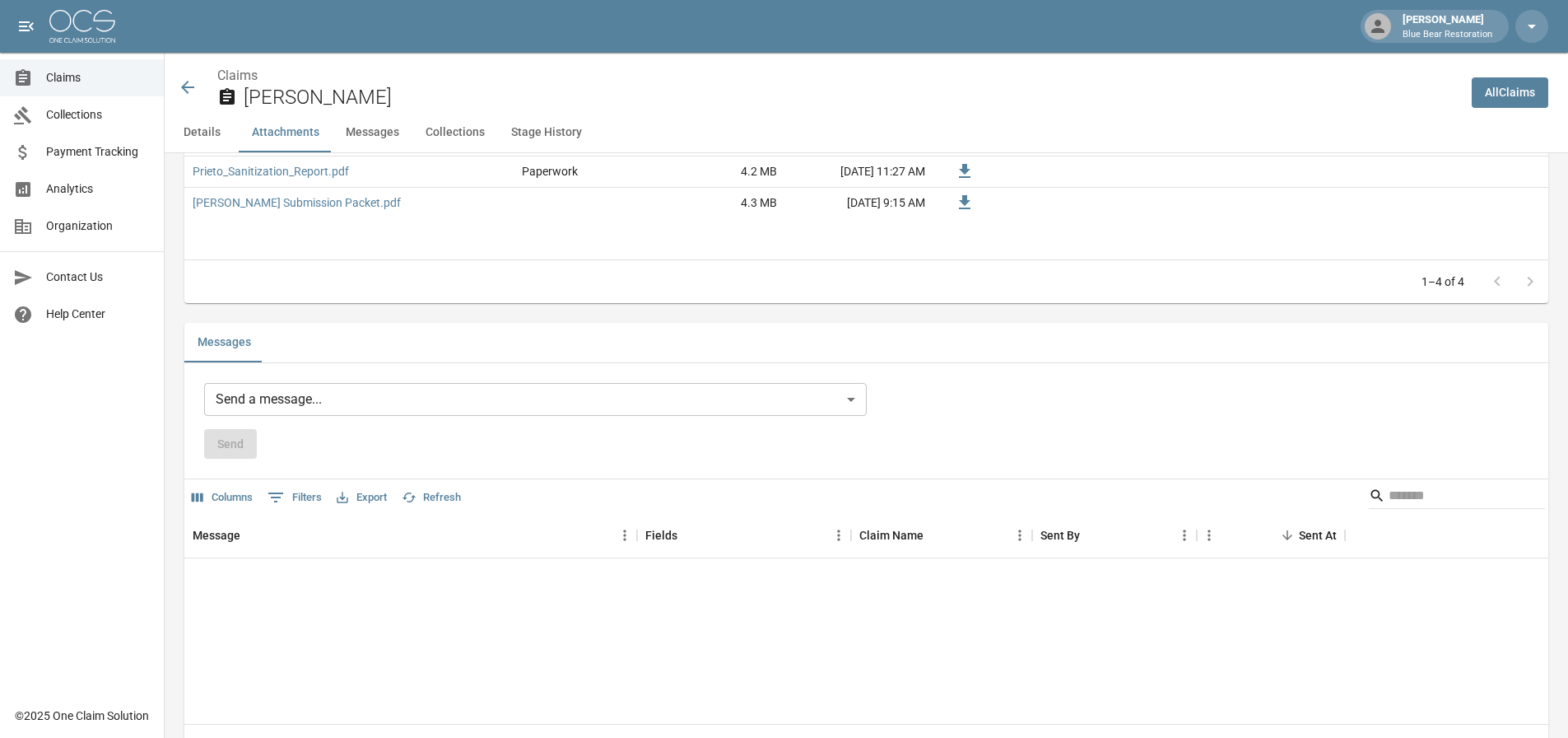
click at [438, 388] on body "[PERSON_NAME] Blue Bear Restoration Claims Collections Payment Tracking Analyti…" at bounding box center [784, 280] width 1568 height 2866
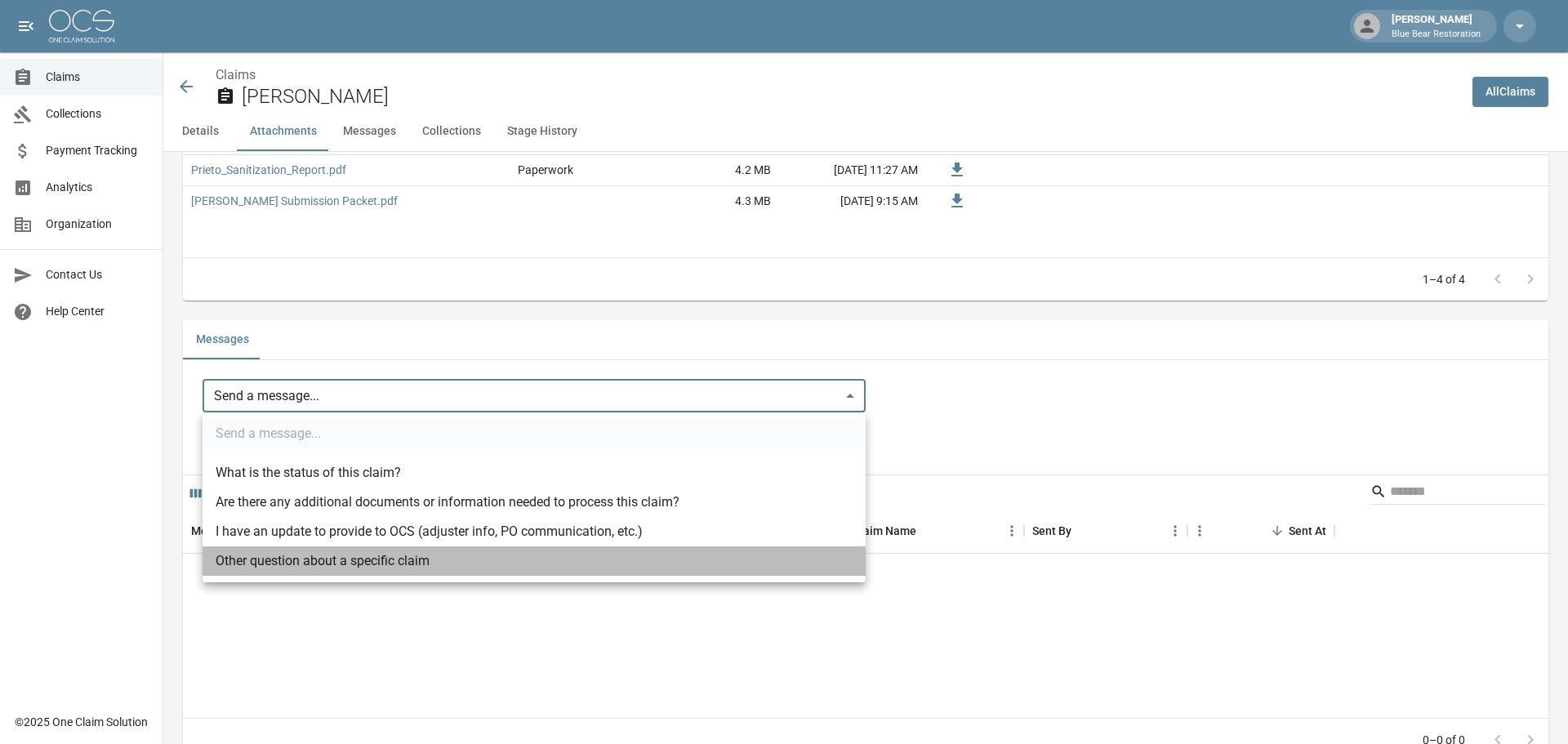
click at [406, 567] on li "Other question about a specific claim" at bounding box center [534, 562] width 663 height 29
type input "**********"
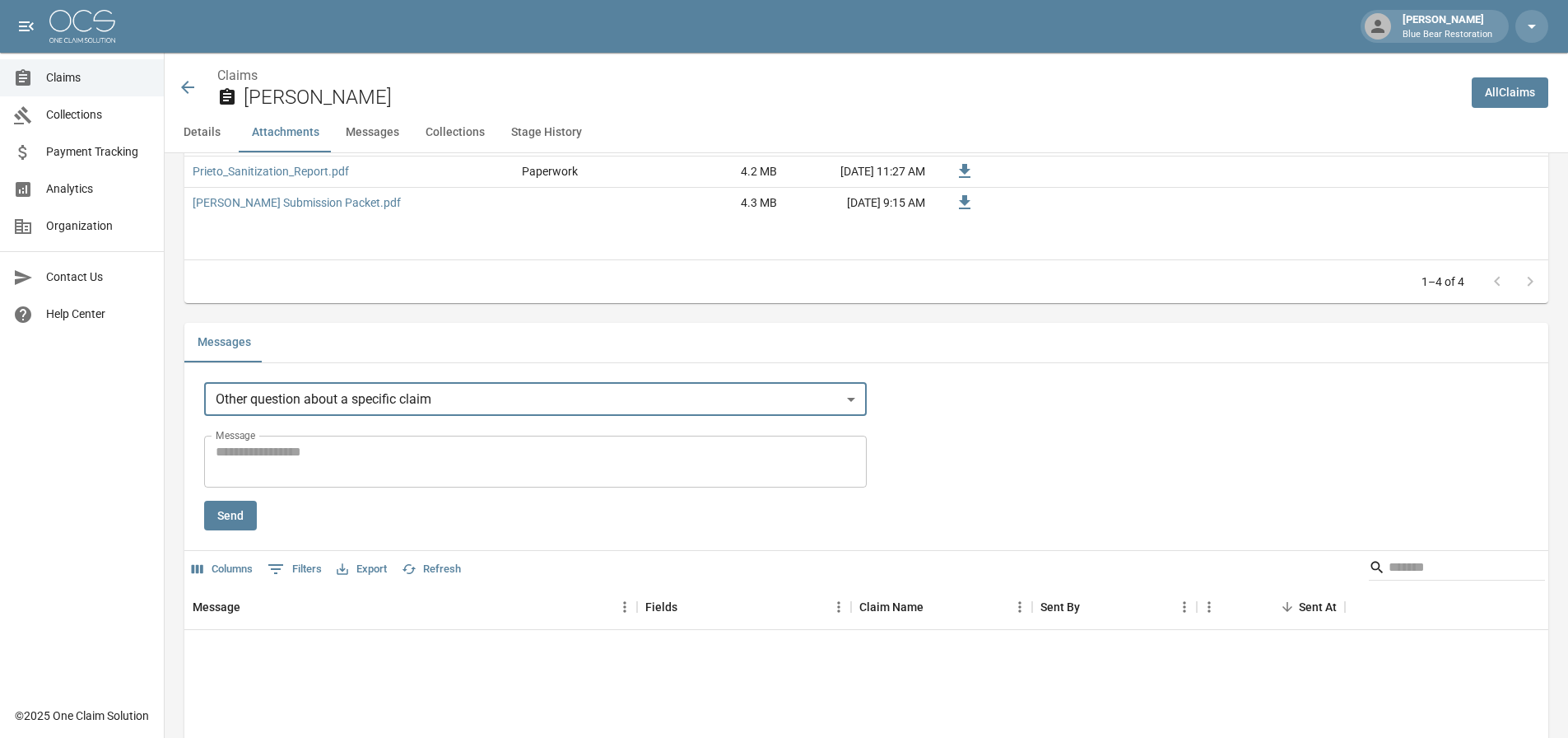
click at [425, 464] on textarea "Message" at bounding box center [535, 461] width 640 height 38
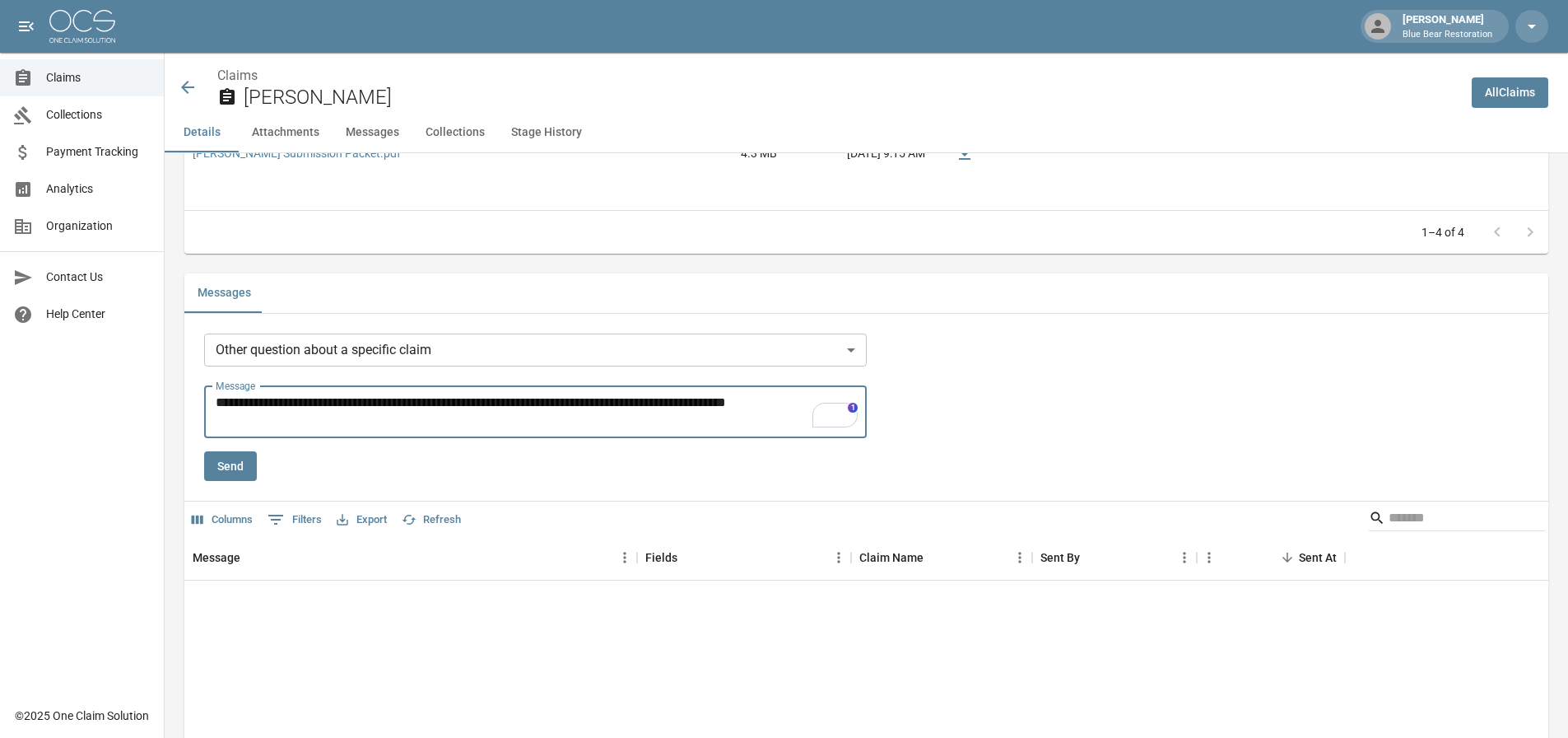
scroll to position [1235, 0]
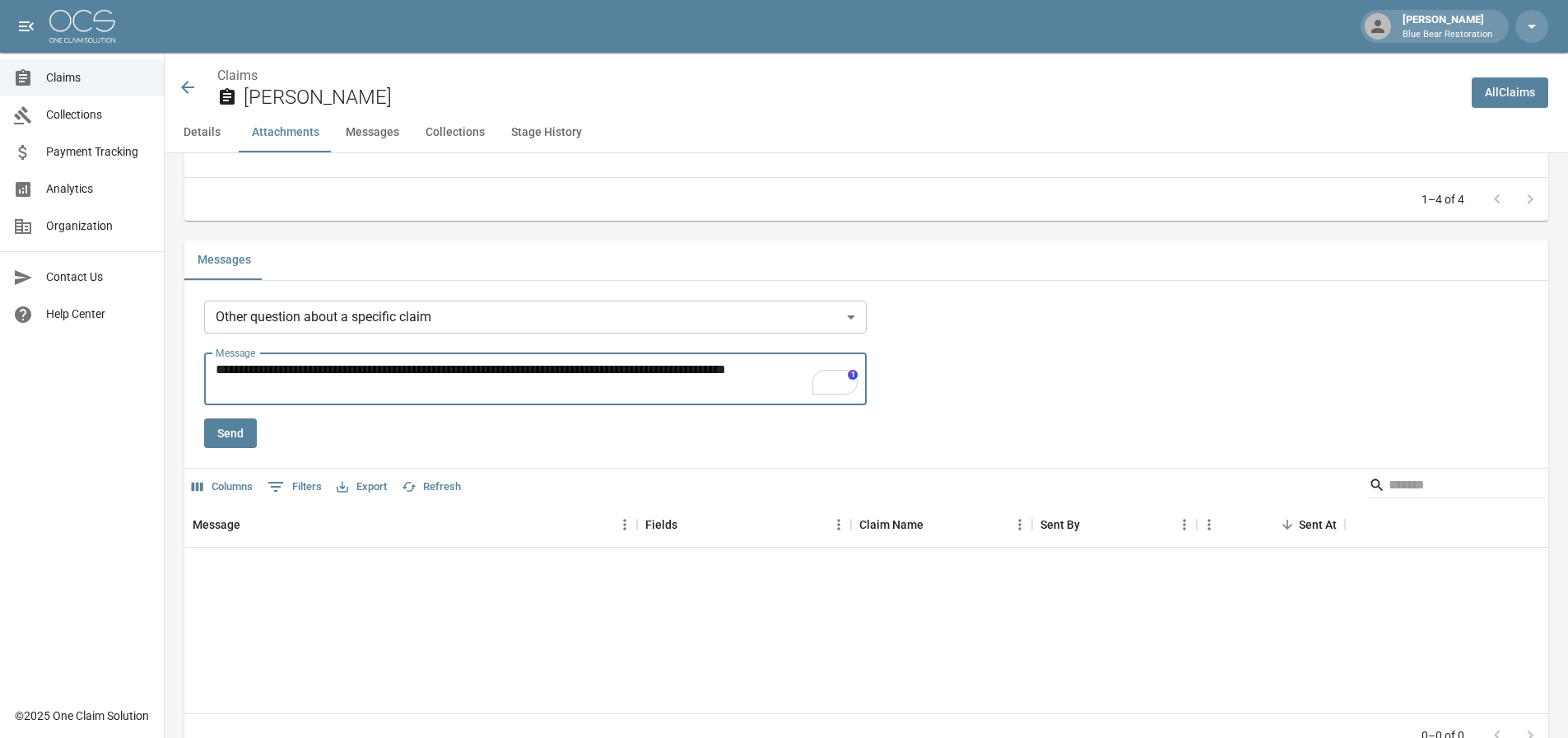
type textarea "**********"
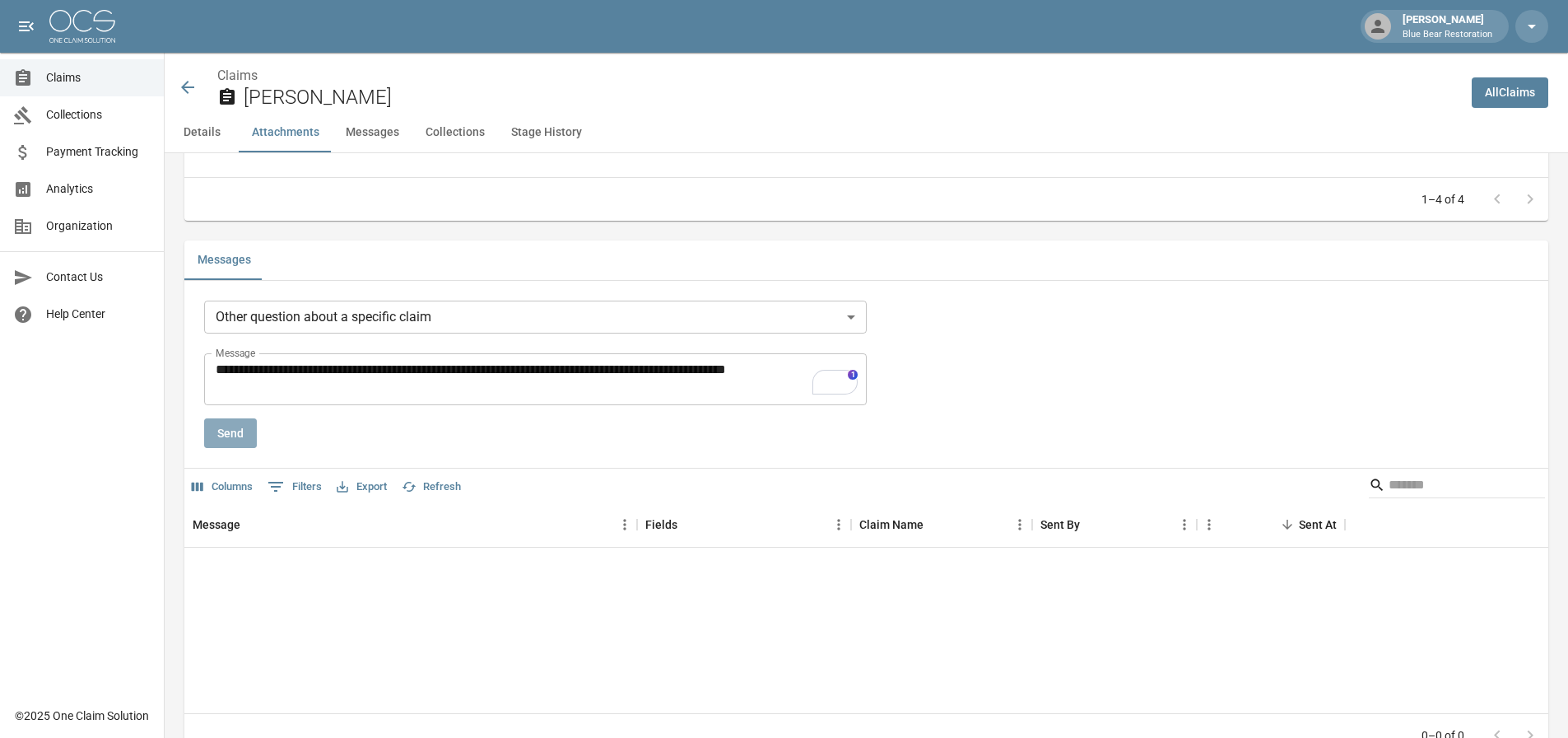
click at [232, 434] on button "Send" at bounding box center [230, 433] width 52 height 31
